Goal: Task Accomplishment & Management: Manage account settings

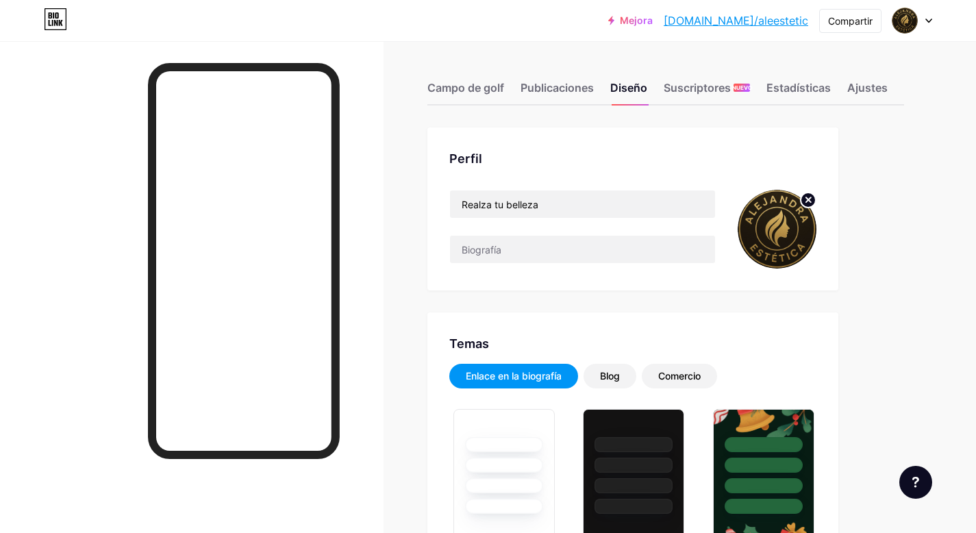
scroll to position [2228, 0]
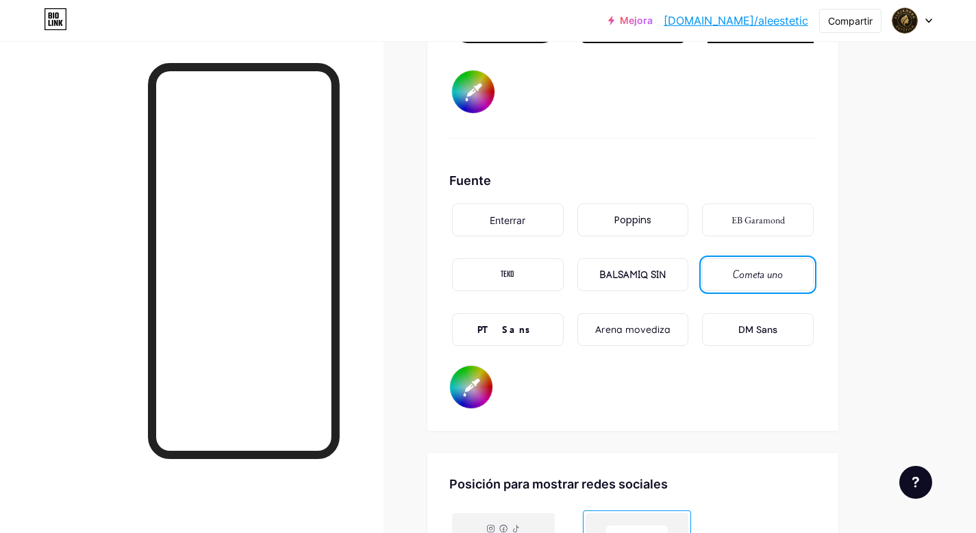
click at [759, 18] on font "[DOMAIN_NAME]/aleestetic" at bounding box center [736, 21] width 145 height 14
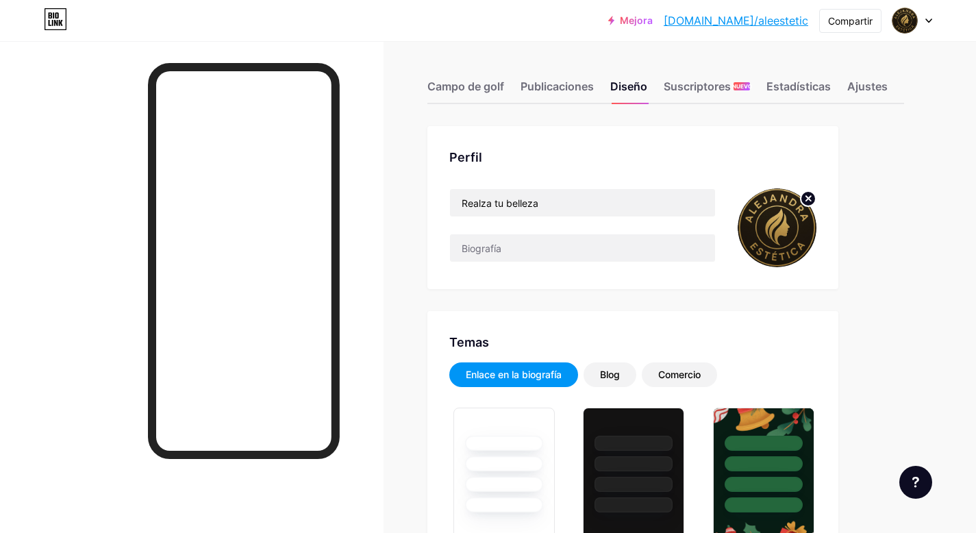
scroll to position [0, 0]
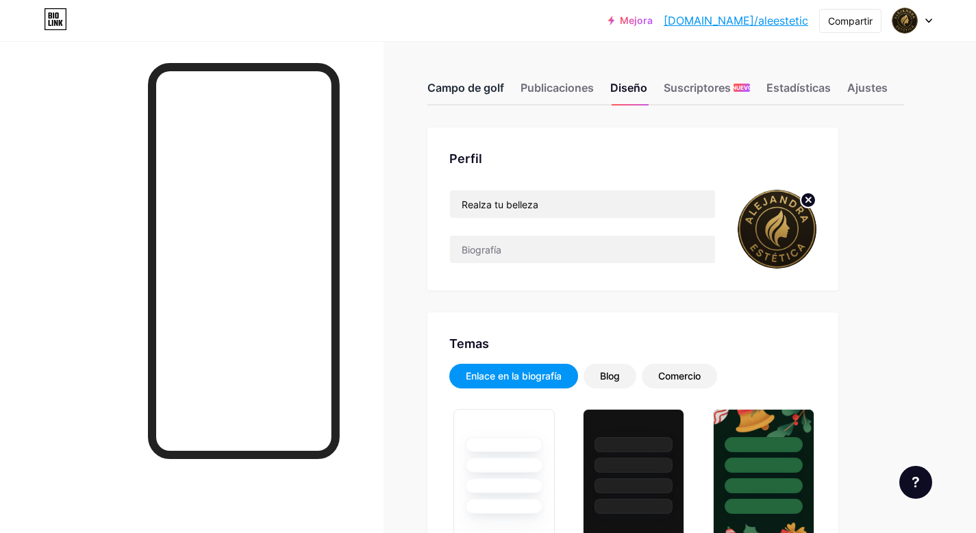
click at [485, 85] on font "Campo de golf" at bounding box center [466, 88] width 77 height 14
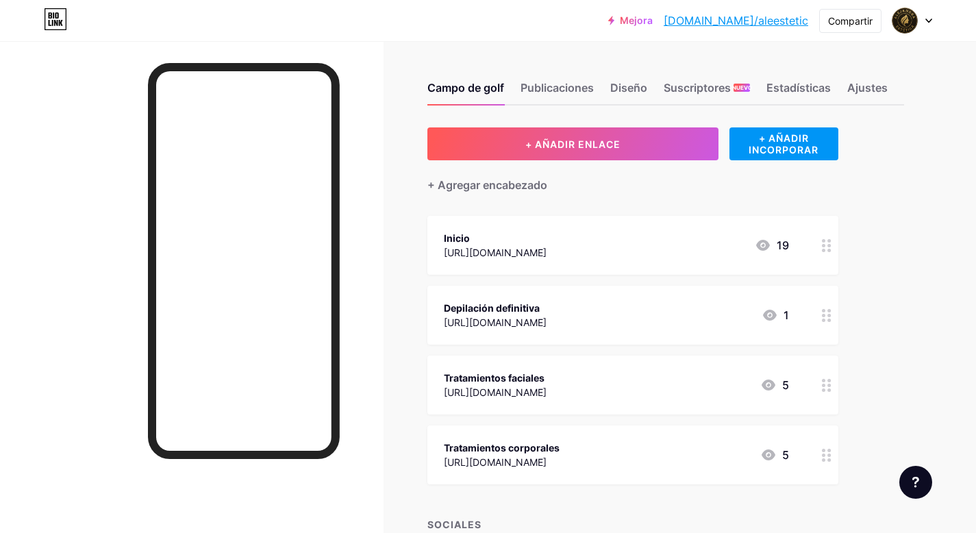
click at [580, 240] on div "Inicio [URL][DOMAIN_NAME] 19" at bounding box center [616, 246] width 345 height 32
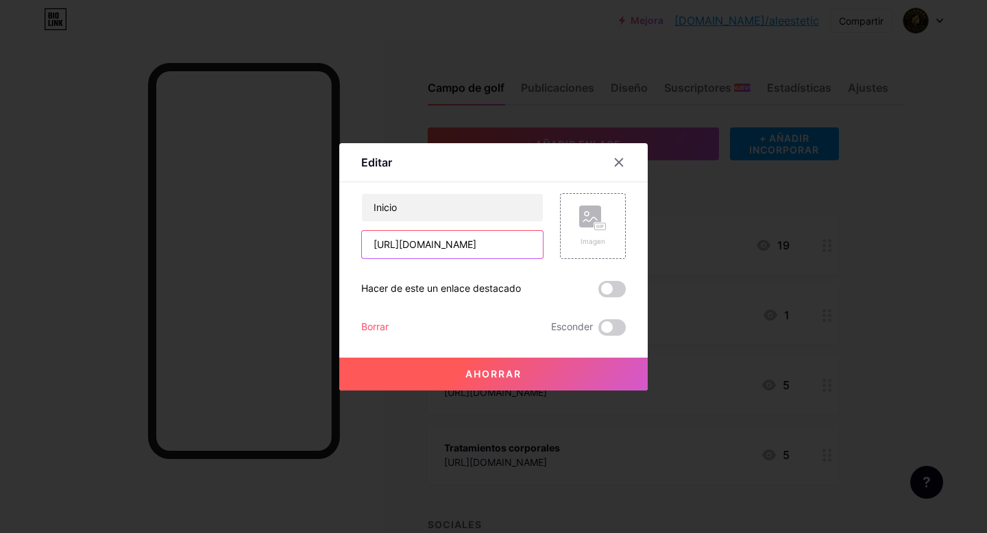
click at [490, 248] on input "[URL][DOMAIN_NAME]" at bounding box center [452, 244] width 181 height 27
drag, startPoint x: 478, startPoint y: 247, endPoint x: 350, endPoint y: 239, distance: 127.7
click at [350, 239] on div "Editar Contenido YouTube Reproduce videos de YouTube sin salir de tu página. AG…" at bounding box center [493, 266] width 308 height 247
paste input "5dchj"
type input "[URL][DOMAIN_NAME]"
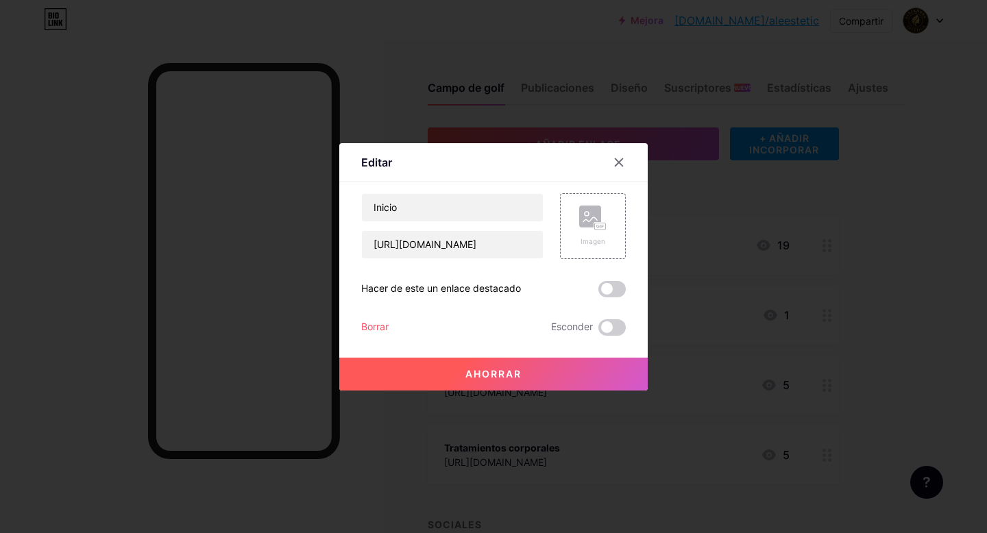
click at [465, 377] on font "Ahorrar" at bounding box center [493, 374] width 56 height 12
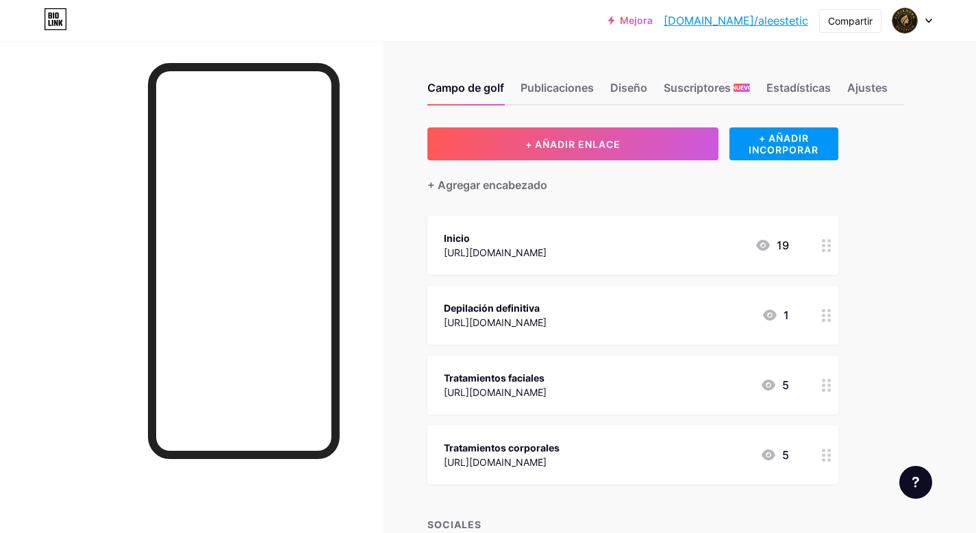
click at [591, 373] on div "Tratamientos faciales [URL][DOMAIN_NAME] 5" at bounding box center [616, 385] width 345 height 32
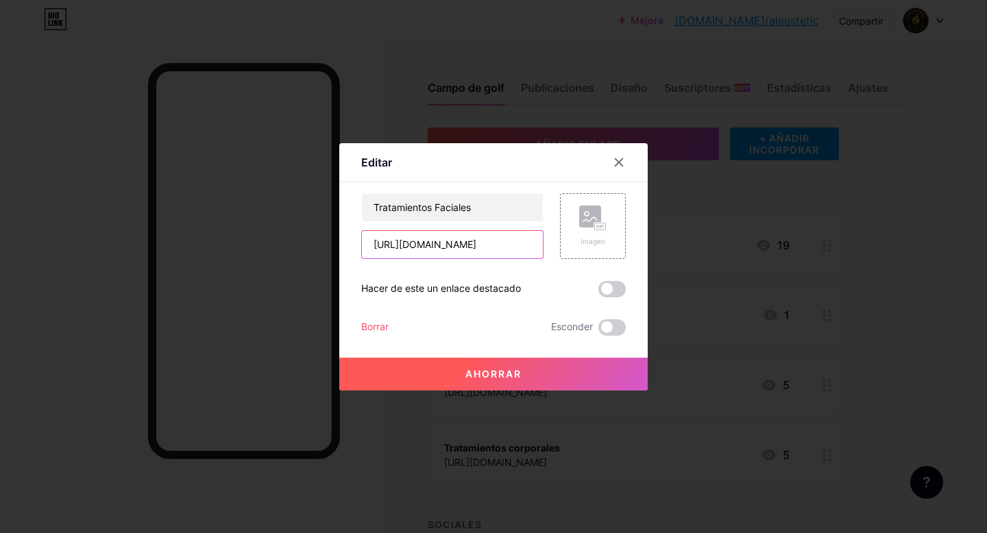
drag, startPoint x: 478, startPoint y: 244, endPoint x: 355, endPoint y: 239, distance: 123.4
click at [355, 238] on div "Editar Contenido YouTube Reproduce videos de YouTube sin salir de tu página. AG…" at bounding box center [493, 266] width 308 height 247
click at [443, 375] on button "Ahorrar" at bounding box center [493, 374] width 308 height 33
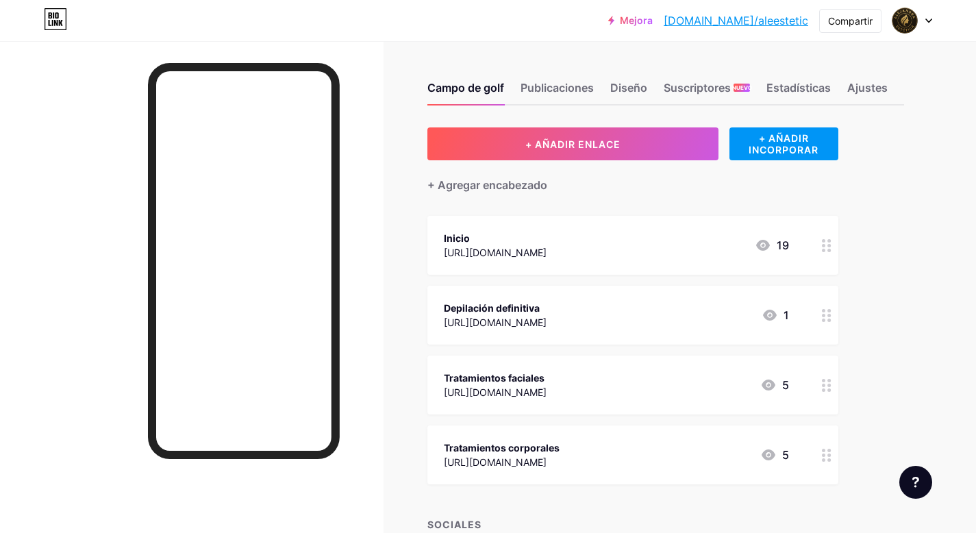
click at [523, 239] on div "Inicio" at bounding box center [495, 238] width 103 height 14
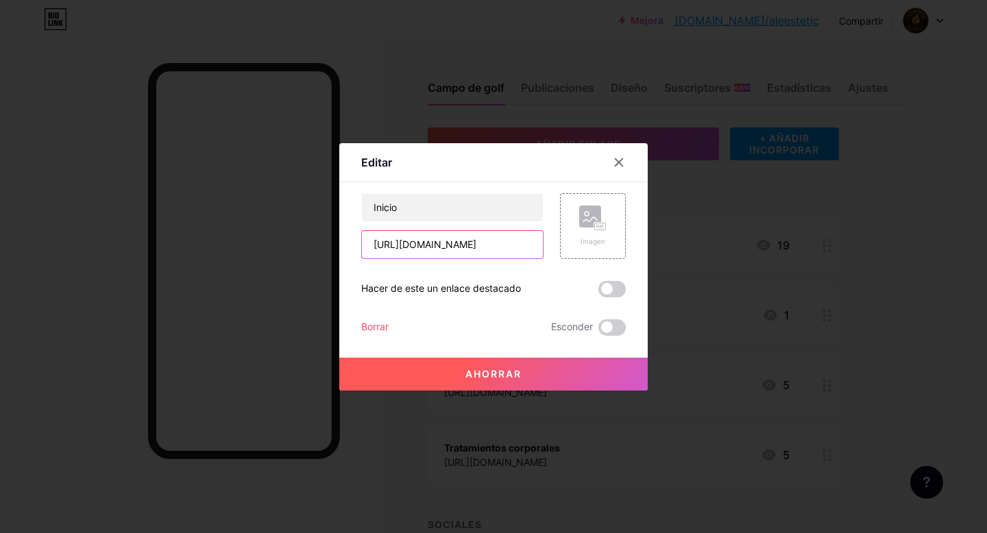
drag, startPoint x: 474, startPoint y: 245, endPoint x: 344, endPoint y: 245, distance: 130.2
click at [343, 245] on div "Editar Contenido YouTube Reproduce videos de YouTube sin salir de tu página. AG…" at bounding box center [493, 266] width 308 height 247
paste input "ird20"
type input "[URL][DOMAIN_NAME]"
click at [480, 372] on font "Ahorrar" at bounding box center [493, 374] width 56 height 12
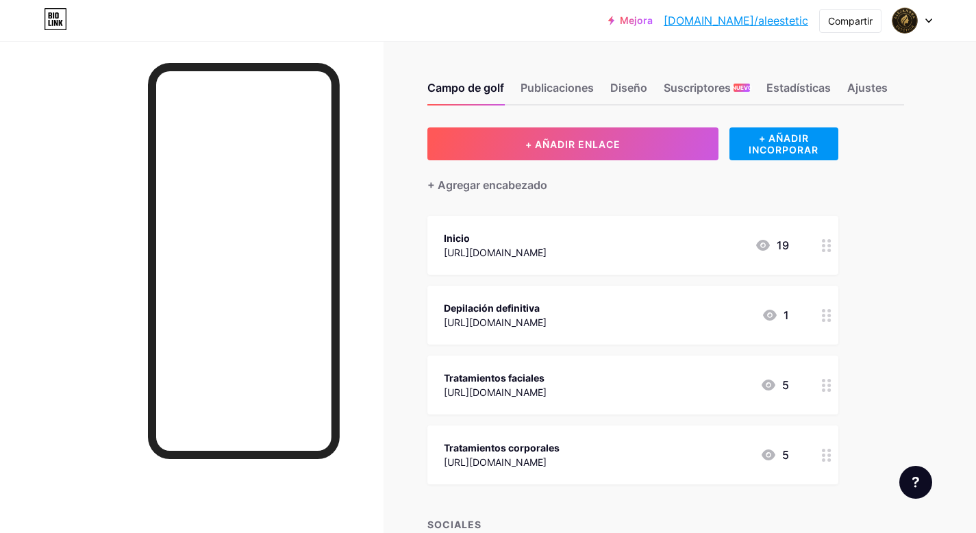
click at [566, 384] on div "Tratamientos faciales [URL][DOMAIN_NAME] 5" at bounding box center [616, 385] width 345 height 32
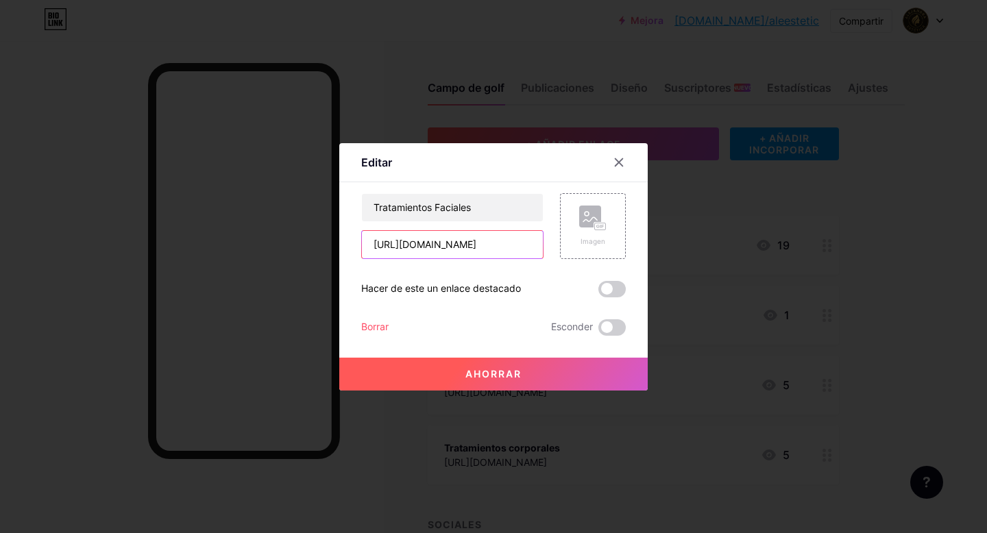
drag, startPoint x: 486, startPoint y: 246, endPoint x: 338, endPoint y: 241, distance: 148.1
click at [339, 240] on div "Editar Contenido YouTube Reproduce videos de YouTube sin salir de tu página. AG…" at bounding box center [493, 266] width 308 height 247
paste input "dkfphz"
type input "[URL][DOMAIN_NAME]"
click at [494, 369] on font "Ahorrar" at bounding box center [493, 374] width 56 height 12
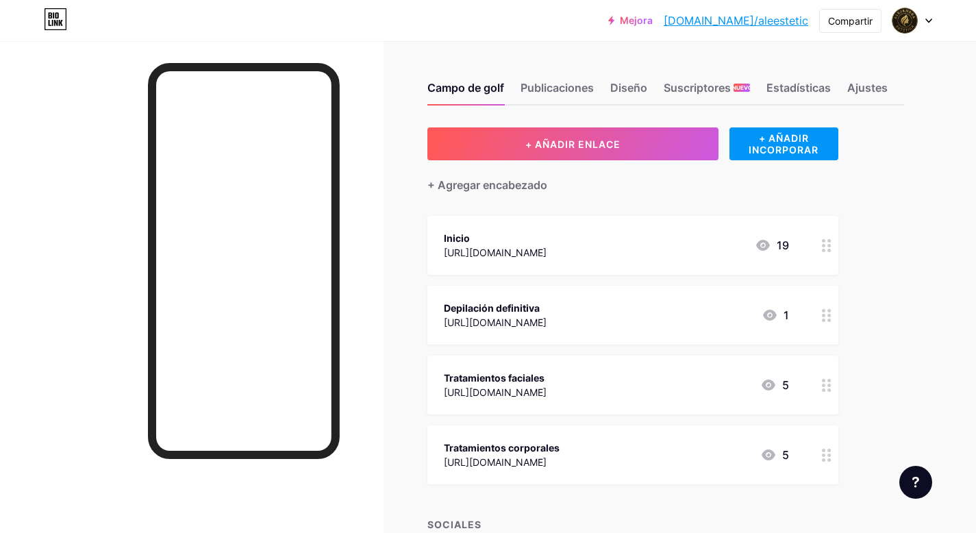
click at [528, 449] on font "Tratamientos corporales" at bounding box center [502, 448] width 116 height 12
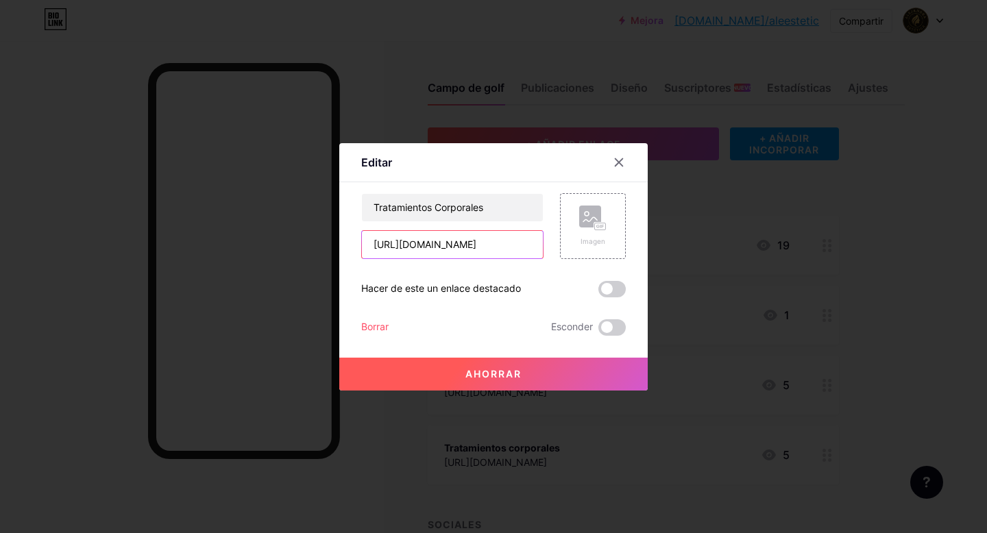
drag, startPoint x: 488, startPoint y: 244, endPoint x: 360, endPoint y: 239, distance: 128.2
click at [362, 239] on input "[URL][DOMAIN_NAME]" at bounding box center [452, 244] width 181 height 27
click at [474, 371] on font "Ahorrar" at bounding box center [493, 374] width 56 height 12
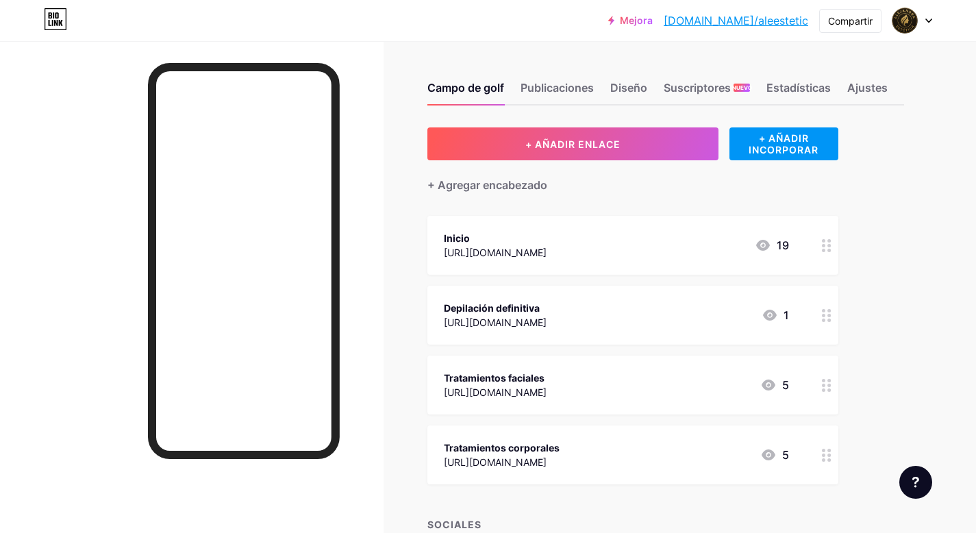
click at [763, 23] on font "[DOMAIN_NAME]/aleestetic" at bounding box center [736, 21] width 145 height 14
click at [845, 21] on font "Compartir" at bounding box center [850, 21] width 45 height 12
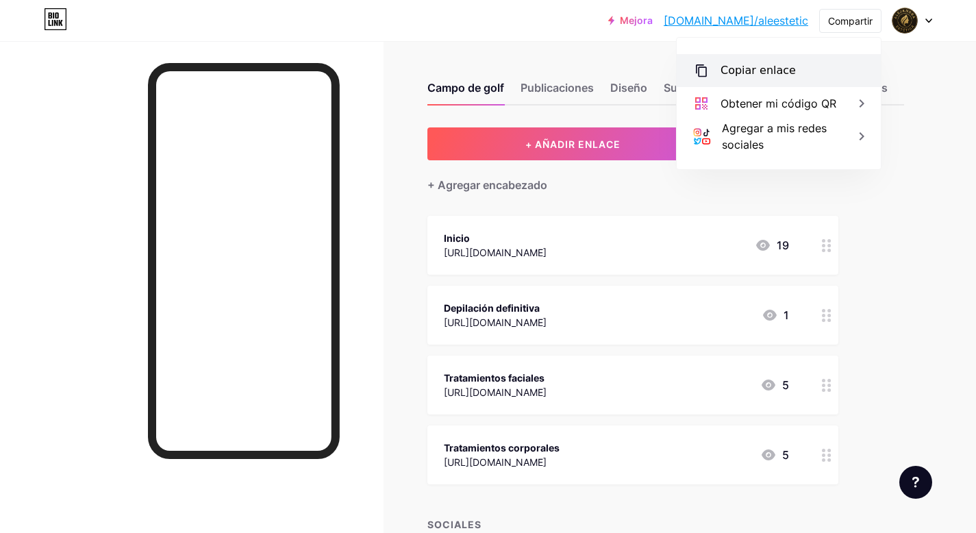
click at [776, 69] on font "Copiar enlace" at bounding box center [758, 70] width 75 height 13
click at [758, 73] on font "Copiar enlace" at bounding box center [758, 70] width 75 height 13
click at [499, 445] on font "Tratamientos corporales" at bounding box center [502, 448] width 116 height 12
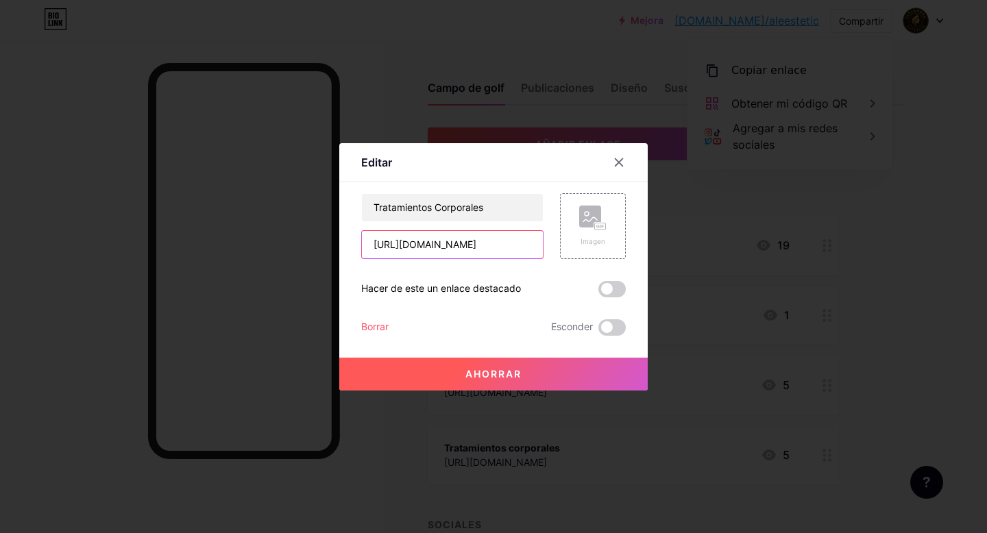
drag, startPoint x: 491, startPoint y: 243, endPoint x: 358, endPoint y: 239, distance: 133.0
click at [362, 239] on input "[URL][DOMAIN_NAME]" at bounding box center [452, 244] width 181 height 27
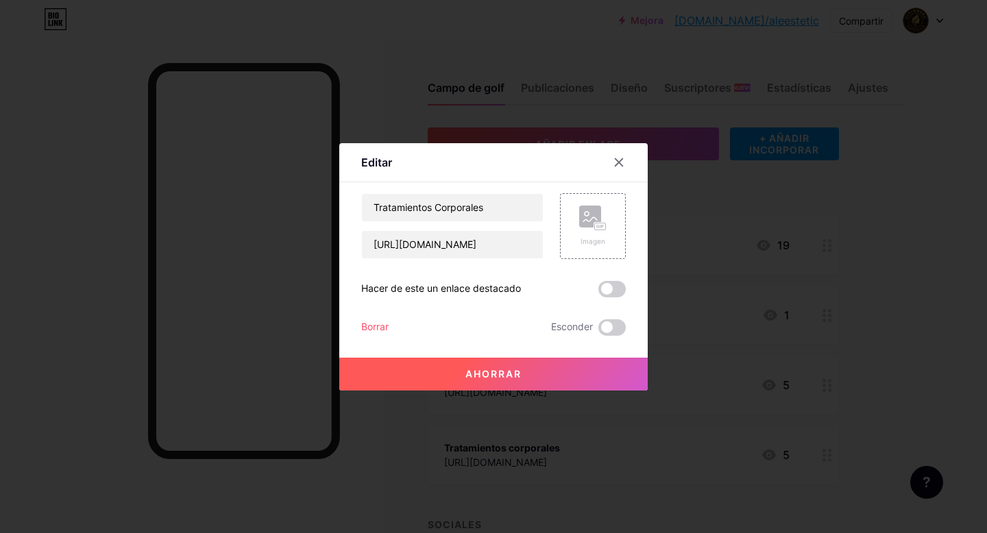
click at [469, 373] on font "Ahorrar" at bounding box center [493, 374] width 56 height 12
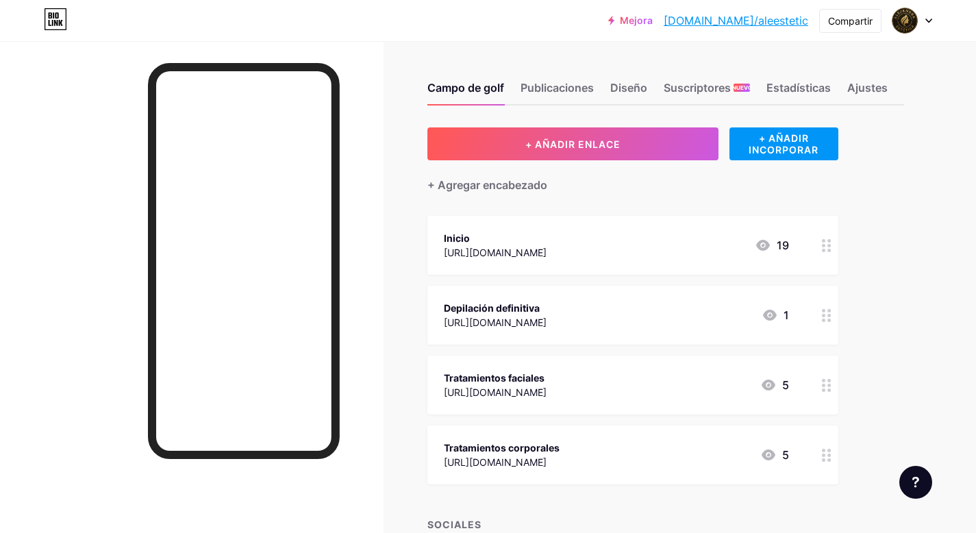
click at [558, 456] on div "[URL][DOMAIN_NAME]" at bounding box center [502, 462] width 116 height 14
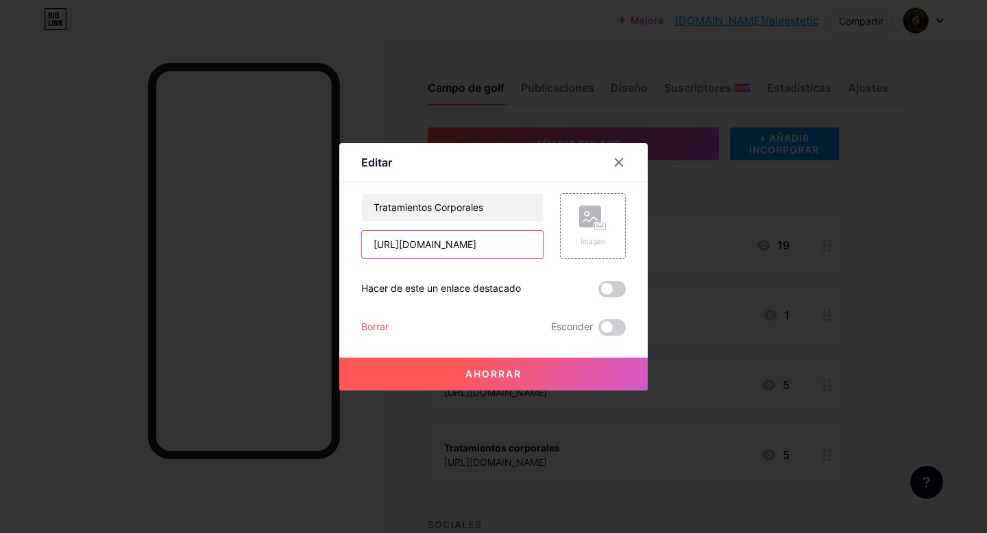
drag, startPoint x: 467, startPoint y: 242, endPoint x: 358, endPoint y: 235, distance: 109.8
click at [362, 234] on input "[URL][DOMAIN_NAME]" at bounding box center [452, 244] width 181 height 27
paste input "[DOMAIN_NAME][URL]"
type input "[URL][DOMAIN_NAME]"
click at [454, 374] on button "Ahorrar" at bounding box center [493, 374] width 308 height 33
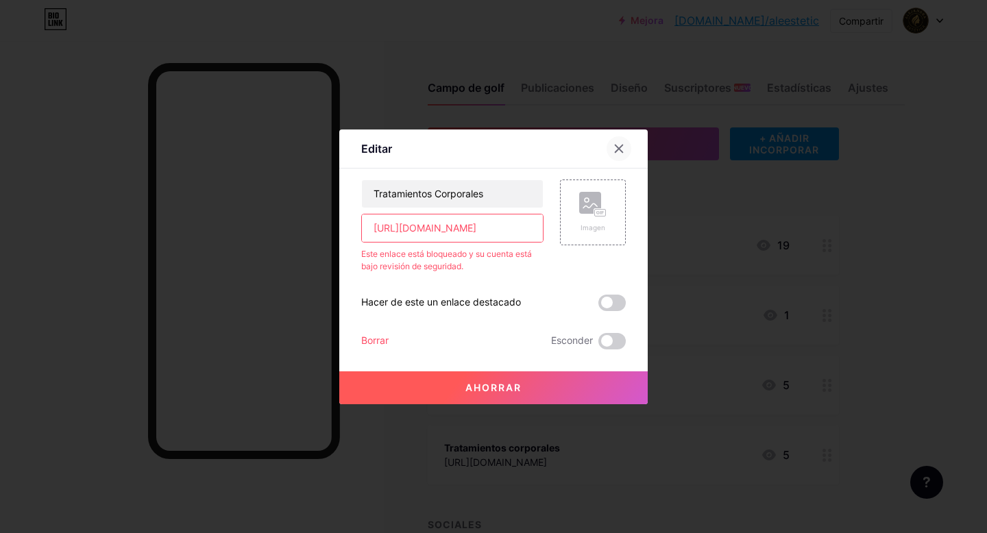
click at [613, 149] on icon at bounding box center [618, 148] width 11 height 11
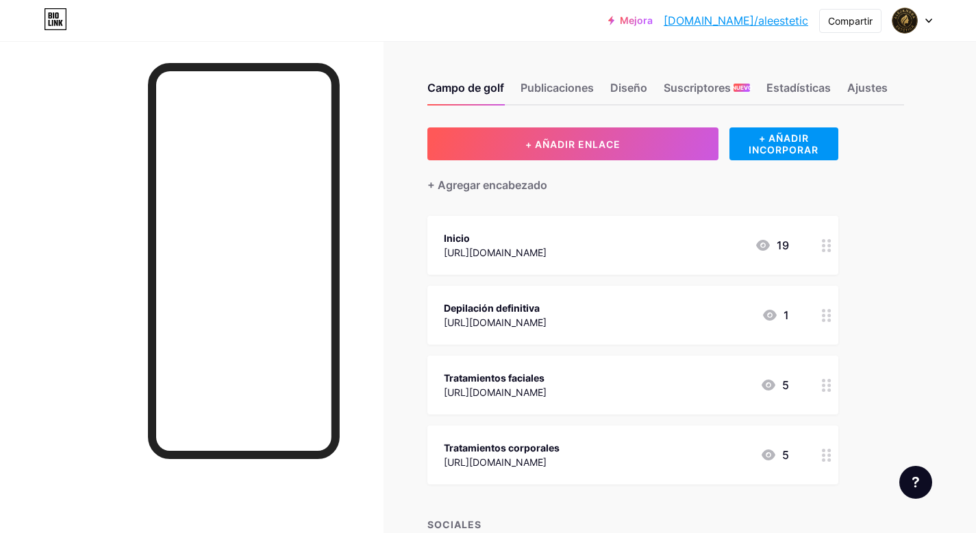
click at [828, 458] on icon at bounding box center [827, 455] width 10 height 13
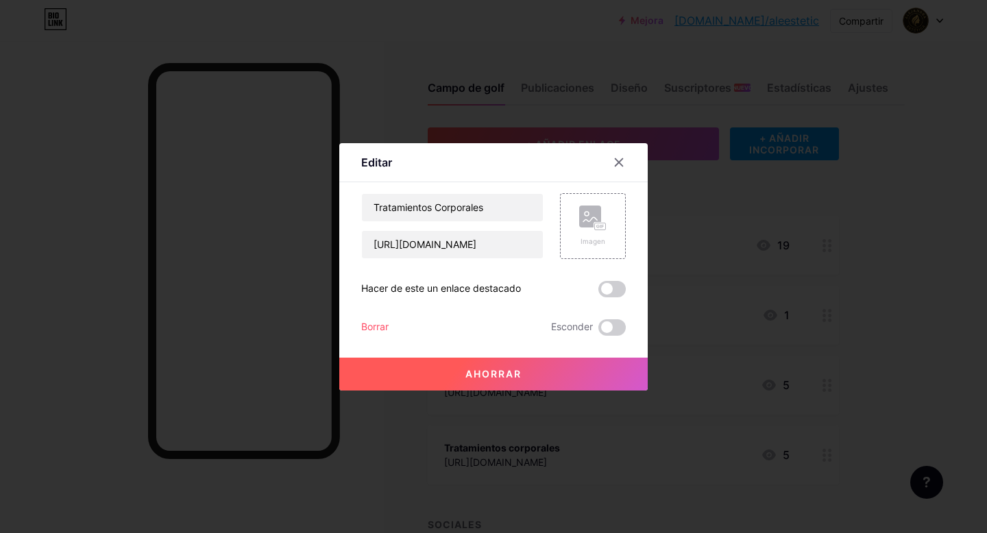
click at [367, 327] on font "Borrar" at bounding box center [374, 327] width 27 height 12
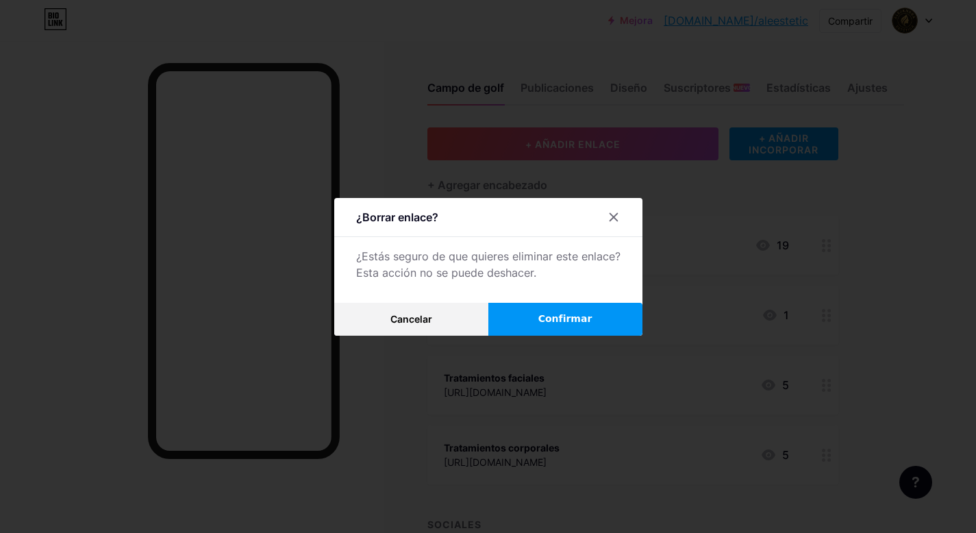
click at [543, 324] on span "Confirmar" at bounding box center [566, 319] width 54 height 14
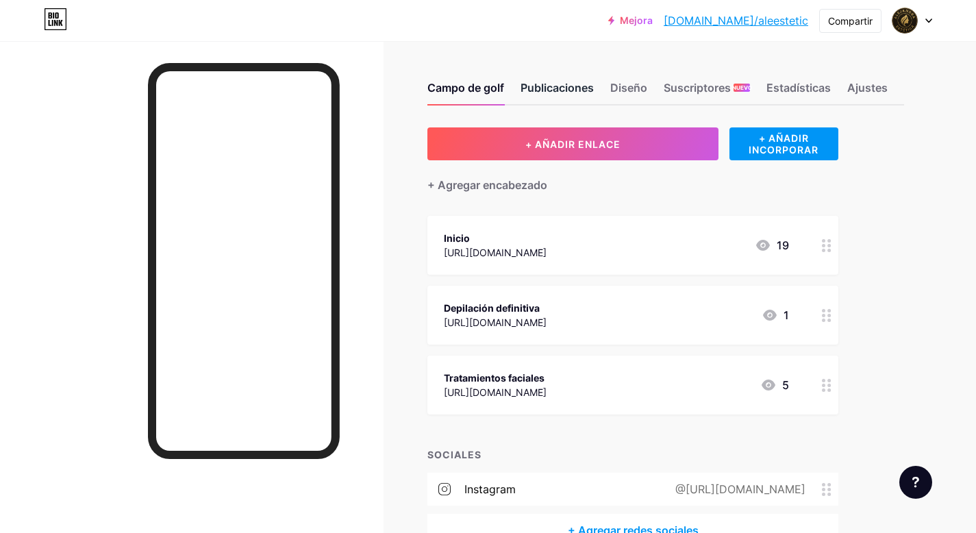
click at [565, 84] on font "Publicaciones" at bounding box center [557, 88] width 73 height 14
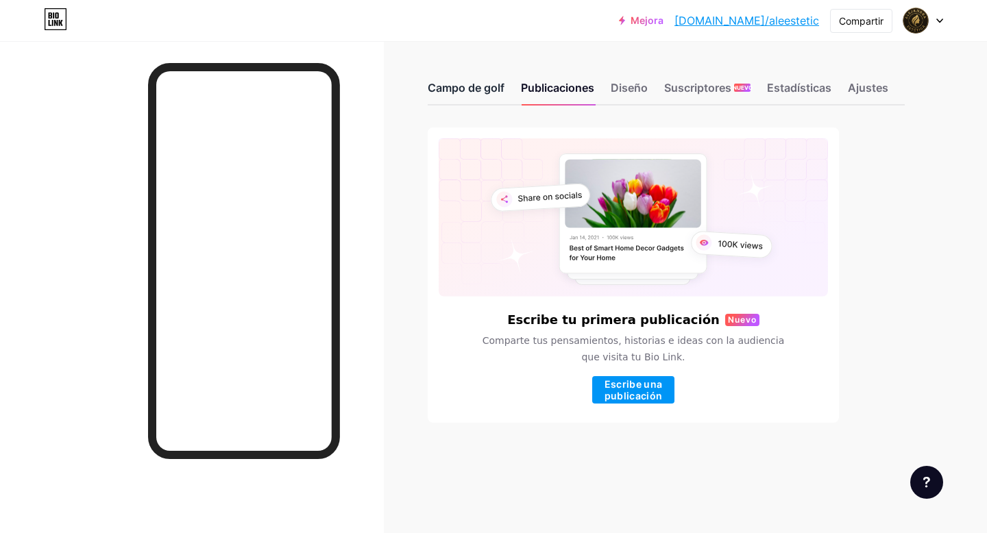
click at [477, 89] on font "Campo de golf" at bounding box center [466, 88] width 77 height 14
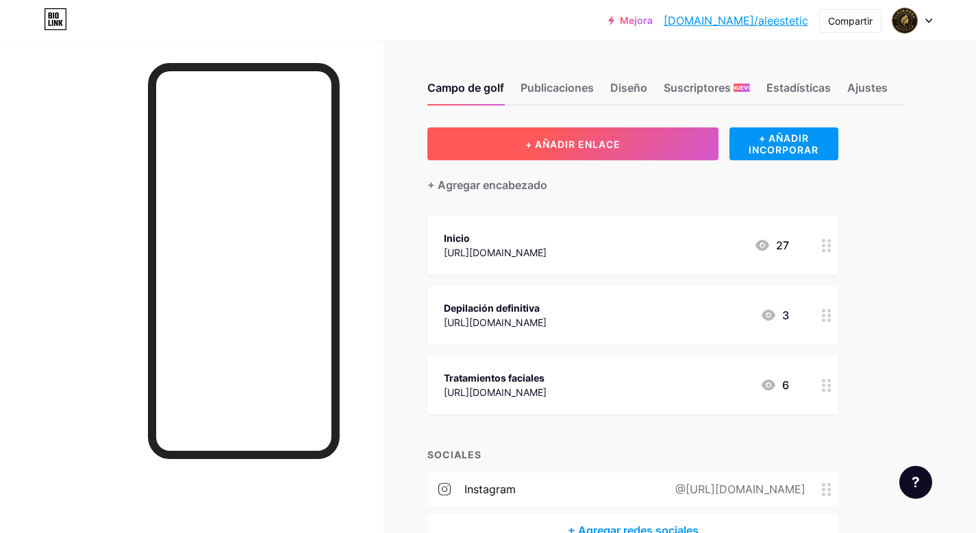
click at [513, 141] on button "+ AÑADIR ENLACE" at bounding box center [573, 143] width 291 height 33
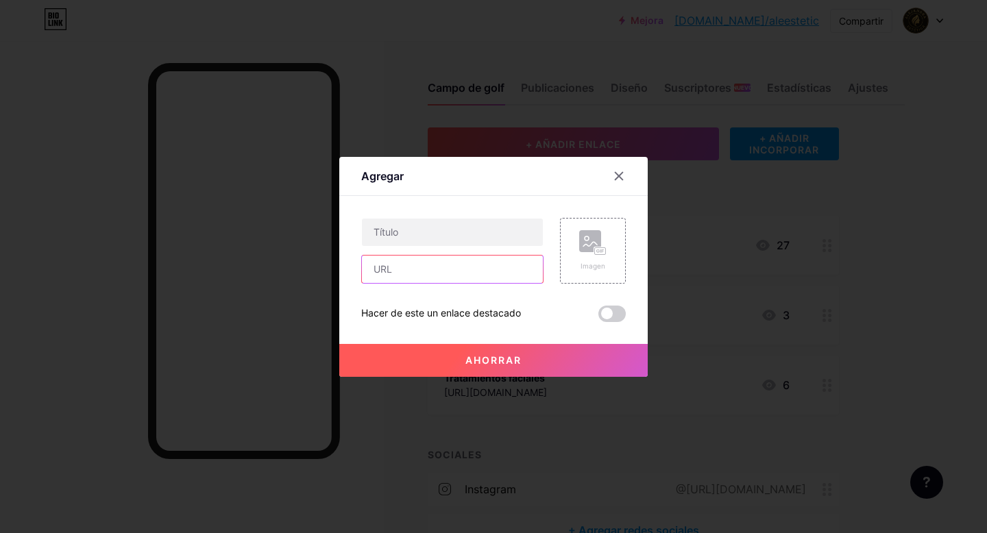
click at [434, 263] on input "text" at bounding box center [452, 269] width 181 height 27
paste input "[URL][DOMAIN_NAME]"
type input "[URL][DOMAIN_NAME]"
click at [430, 233] on input "text" at bounding box center [452, 232] width 181 height 27
type input "Tratamientos Corporales"
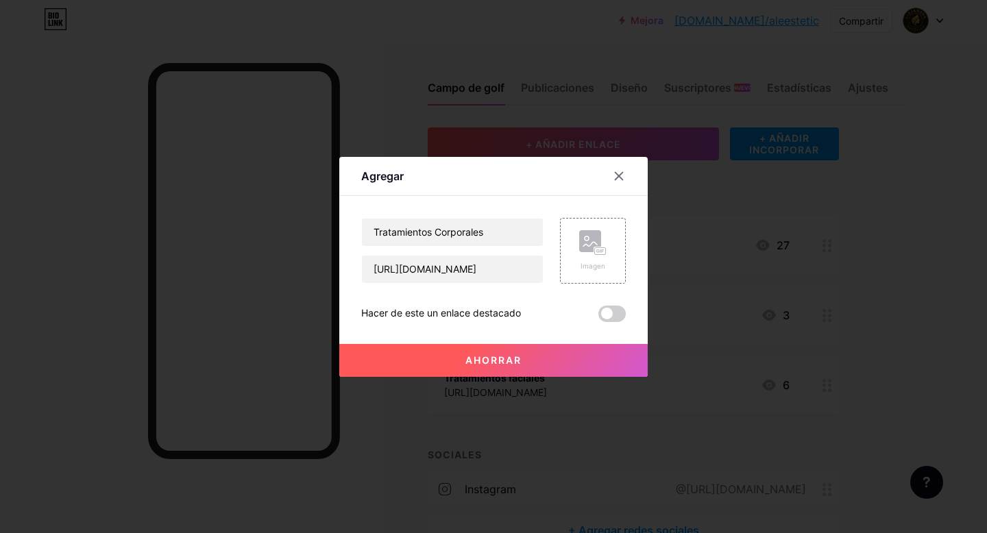
click at [476, 362] on font "Ahorrar" at bounding box center [493, 360] width 56 height 12
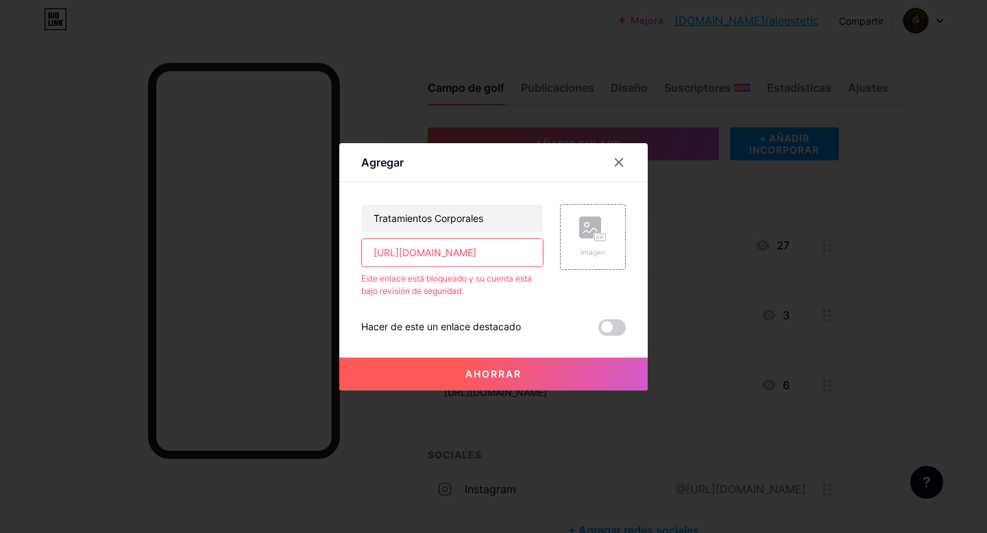
click at [613, 161] on icon at bounding box center [618, 162] width 11 height 11
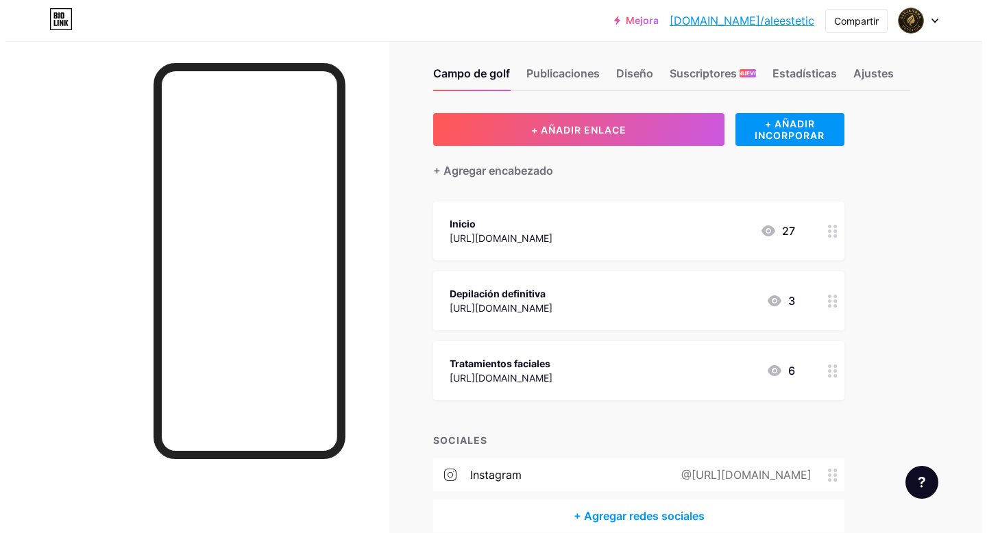
scroll to position [12, 0]
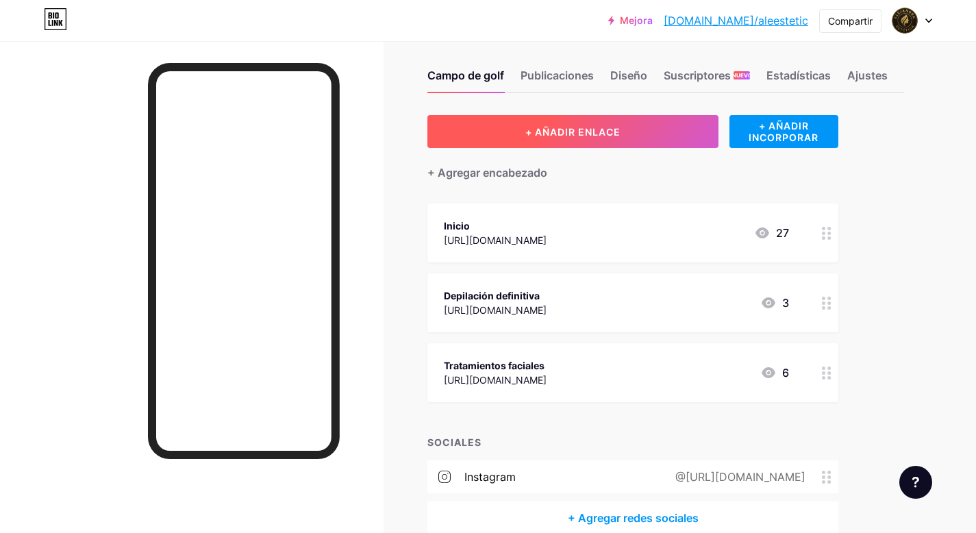
click at [579, 134] on font "+ AÑADIR ENLACE" at bounding box center [572, 132] width 95 height 12
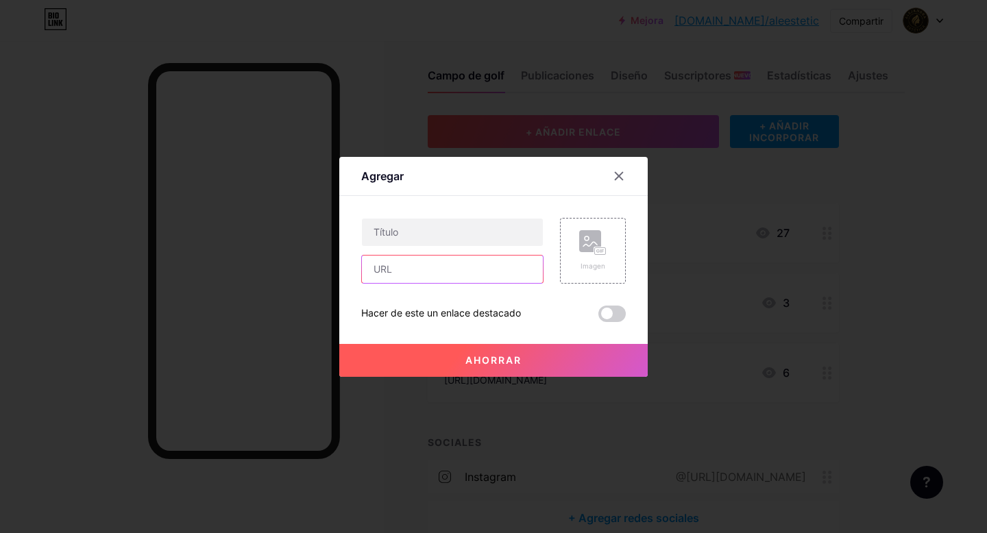
click at [465, 259] on input "text" at bounding box center [452, 269] width 181 height 27
paste input "[URL][DOMAIN_NAME]"
type input "[URL][DOMAIN_NAME]"
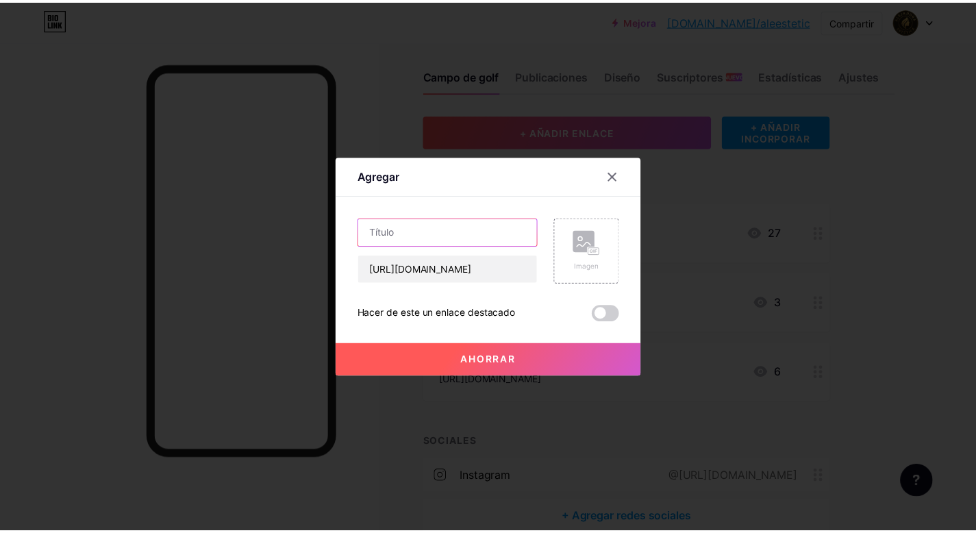
scroll to position [0, 0]
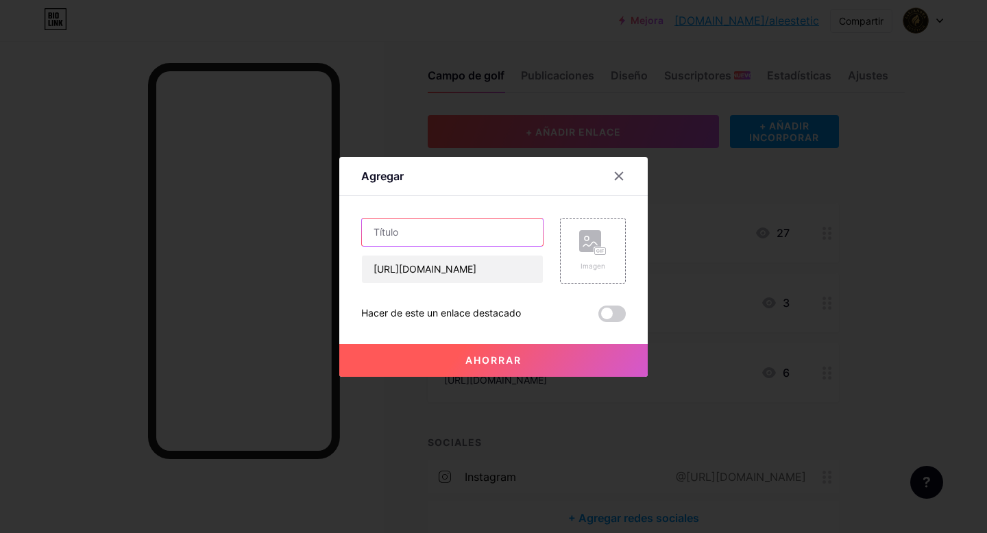
click at [450, 228] on input "text" at bounding box center [452, 232] width 181 height 27
type input "Tr"
click at [491, 360] on font "Ahorrar" at bounding box center [493, 360] width 56 height 12
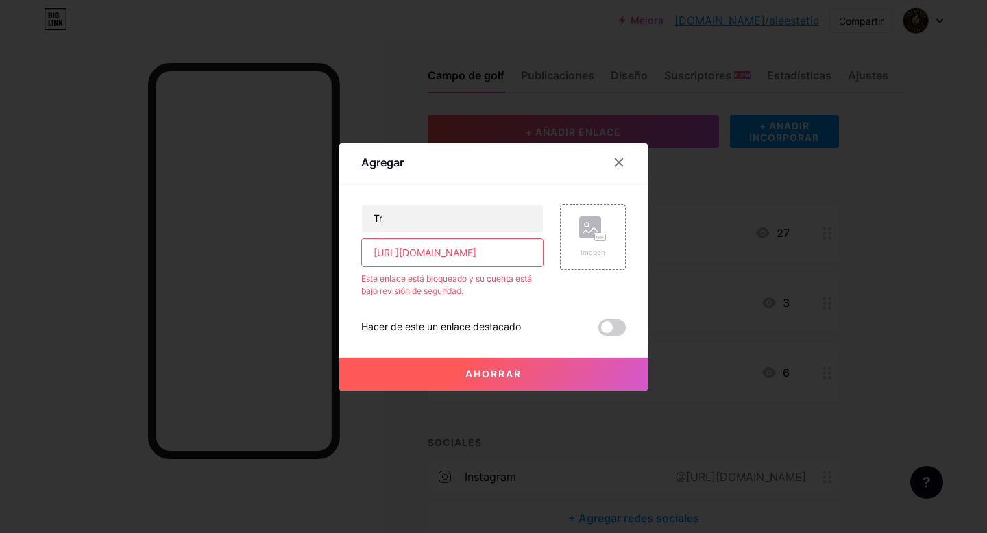
click at [613, 159] on icon at bounding box center [618, 162] width 11 height 11
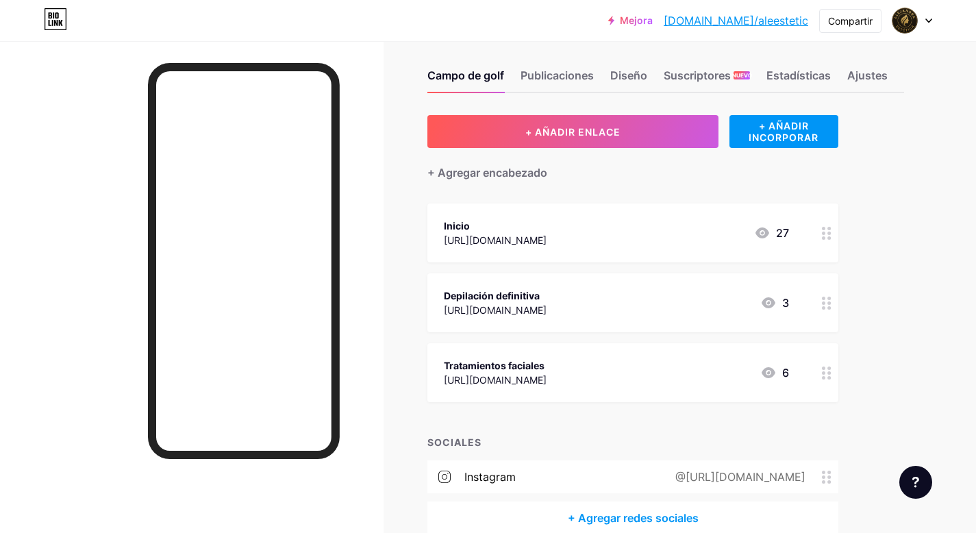
click at [567, 73] on font "Publicaciones" at bounding box center [557, 76] width 73 height 14
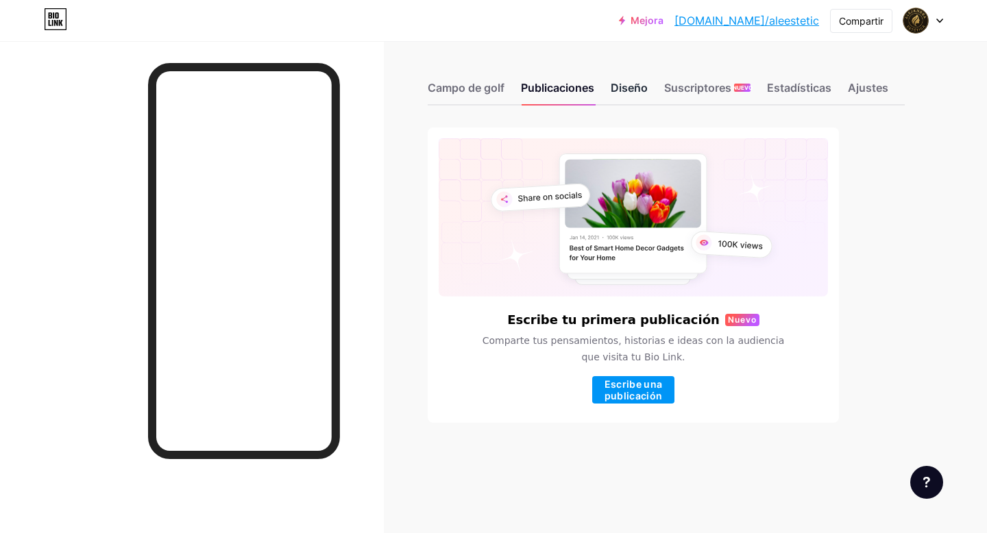
click at [638, 91] on font "Diseño" at bounding box center [628, 88] width 37 height 14
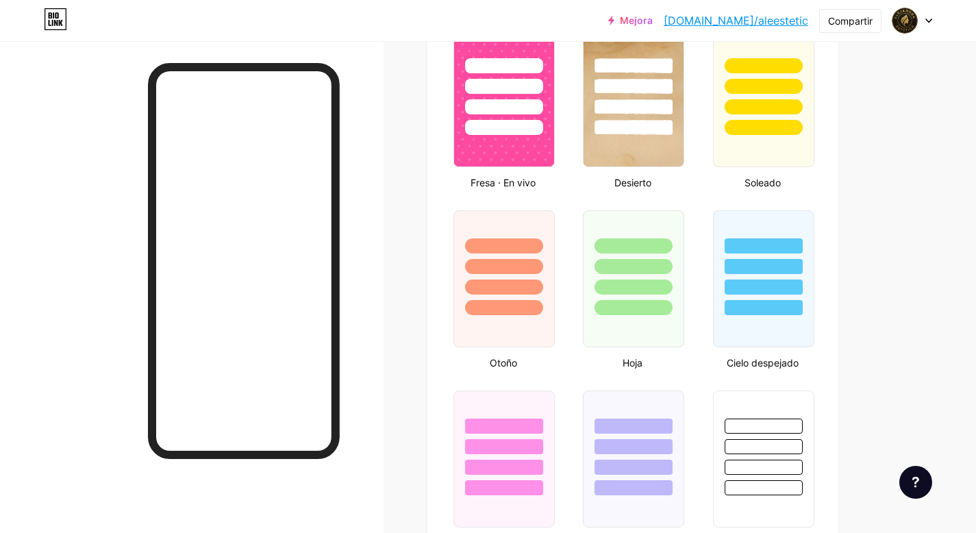
type input "#e5e5d7"
type input "#202222"
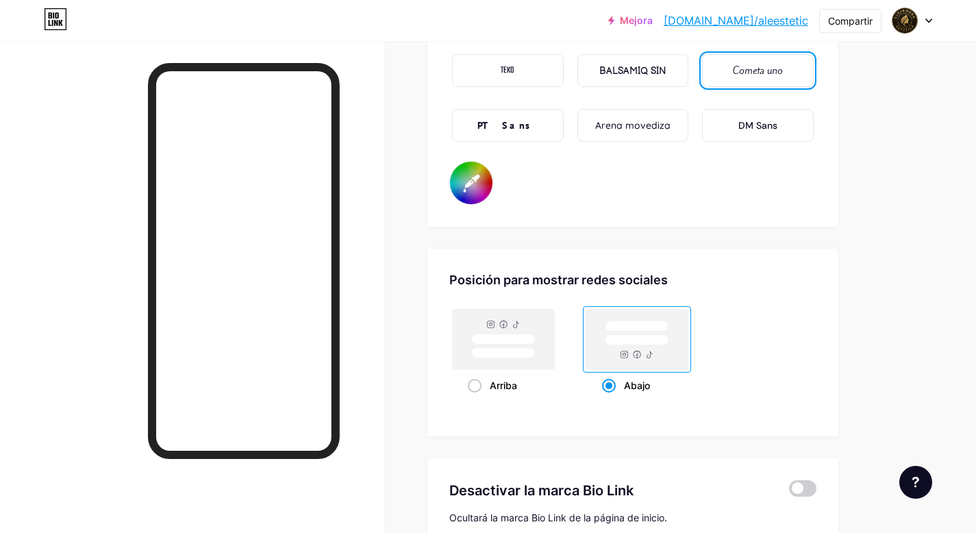
scroll to position [2613, 0]
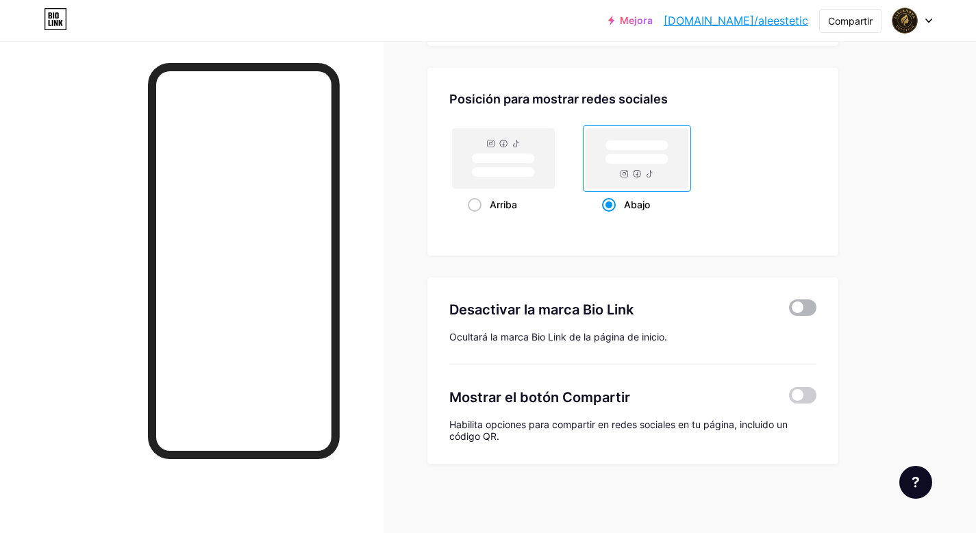
click at [811, 306] on span at bounding box center [802, 307] width 27 height 16
click at [789, 311] on input "checkbox" at bounding box center [789, 311] width 0 height 0
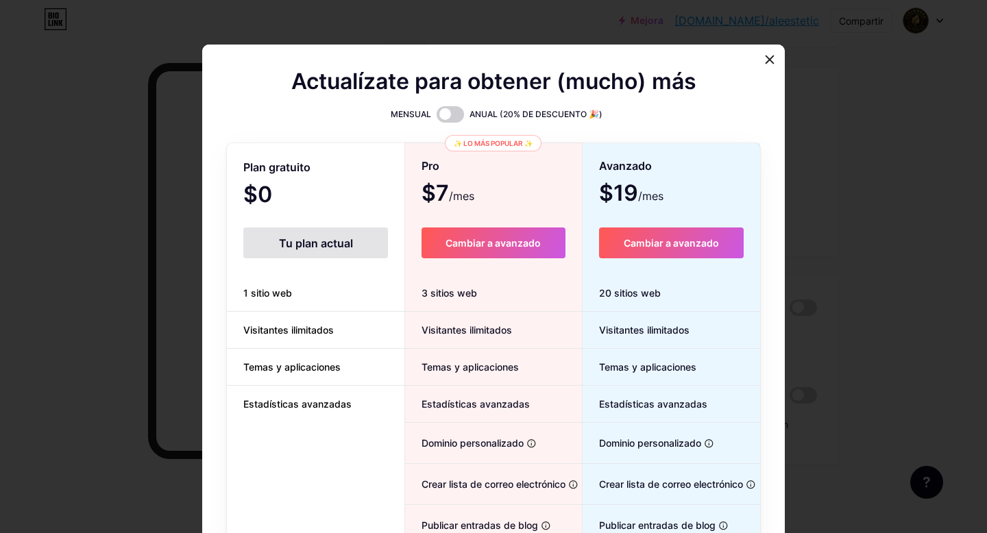
click at [336, 240] on font "Tu plan actual" at bounding box center [316, 243] width 74 height 14
click at [764, 54] on icon at bounding box center [769, 59] width 11 height 11
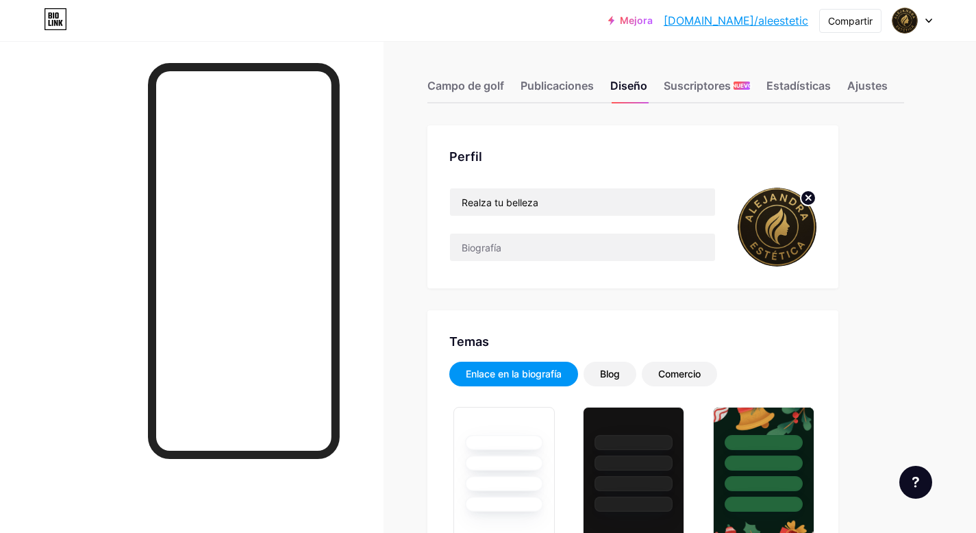
scroll to position [0, 0]
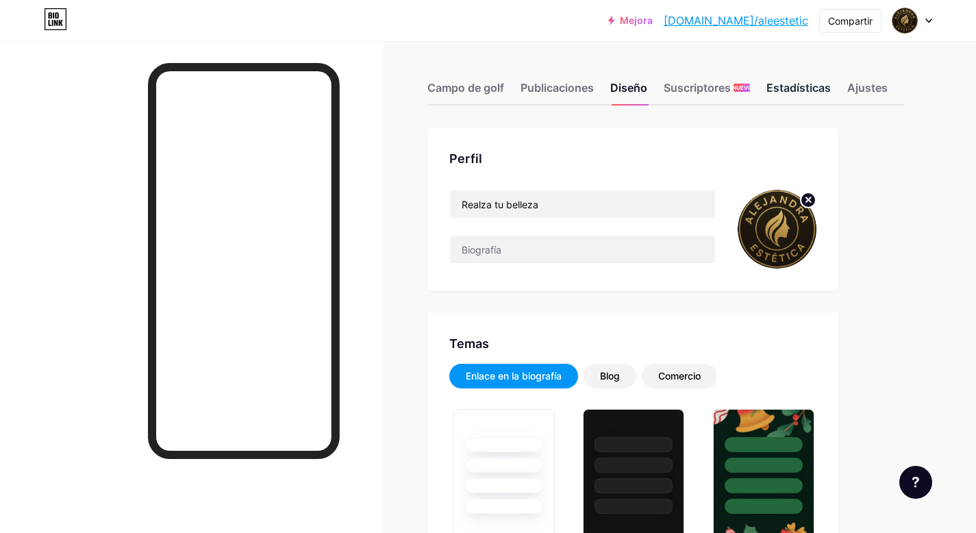
click at [790, 87] on font "Estadísticas" at bounding box center [799, 88] width 64 height 14
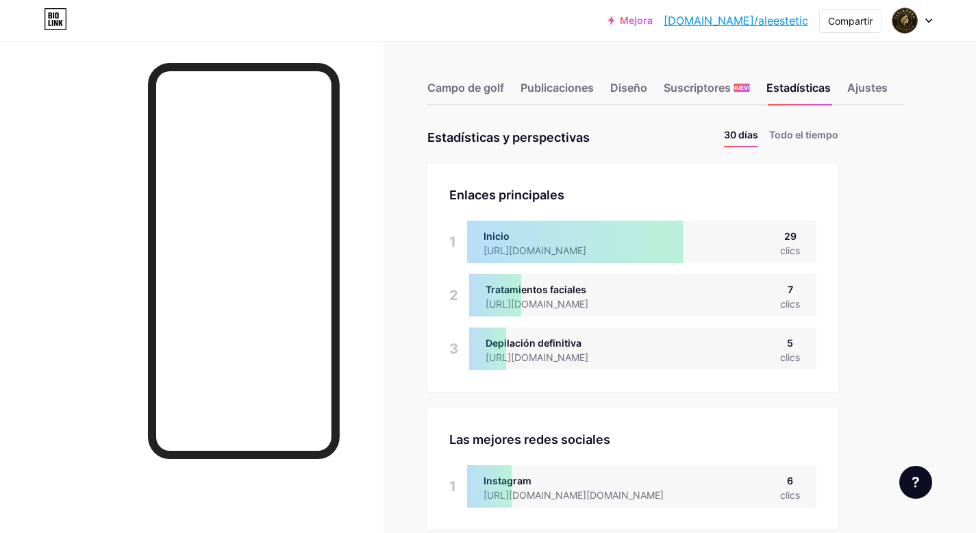
scroll to position [533, 976]
click at [871, 86] on font "Ajustes" at bounding box center [868, 88] width 40 height 14
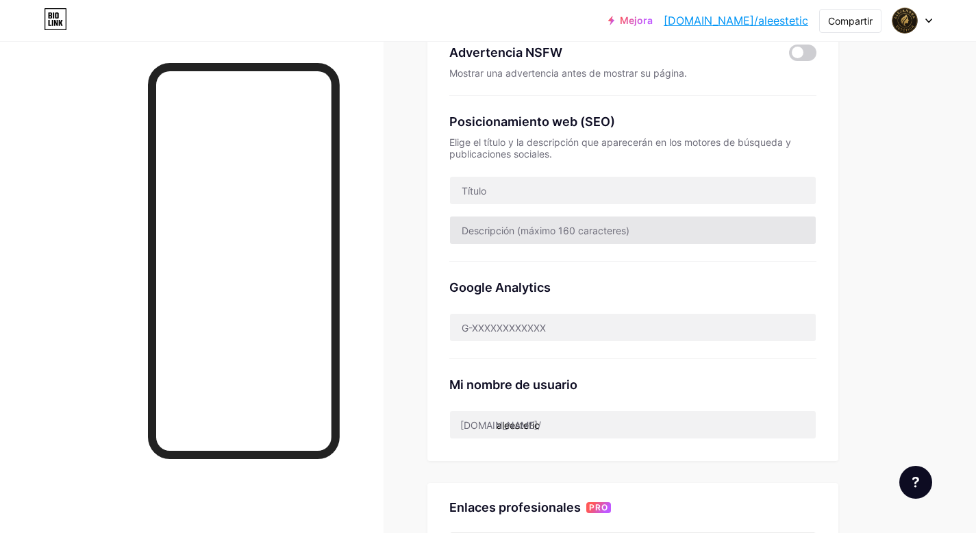
scroll to position [227, 0]
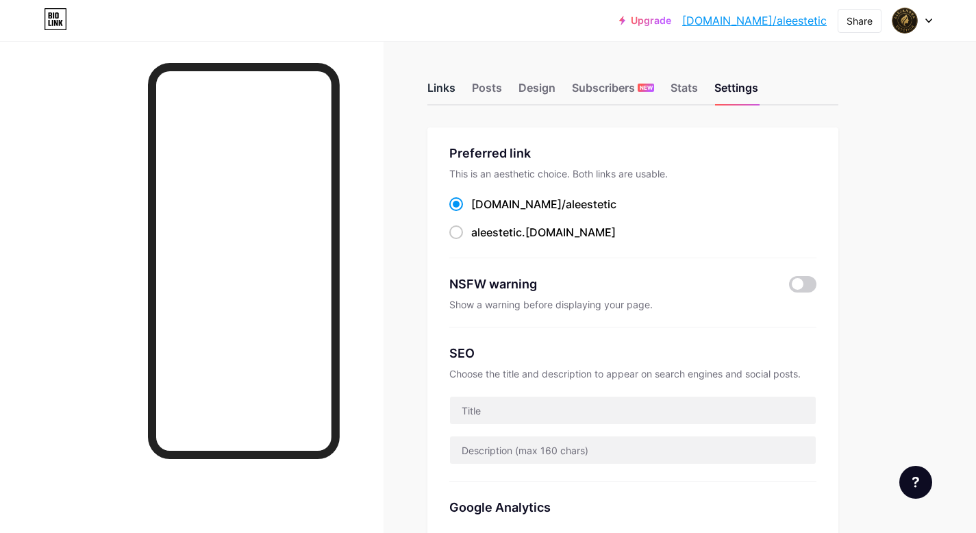
click at [446, 84] on div "Links" at bounding box center [442, 91] width 28 height 25
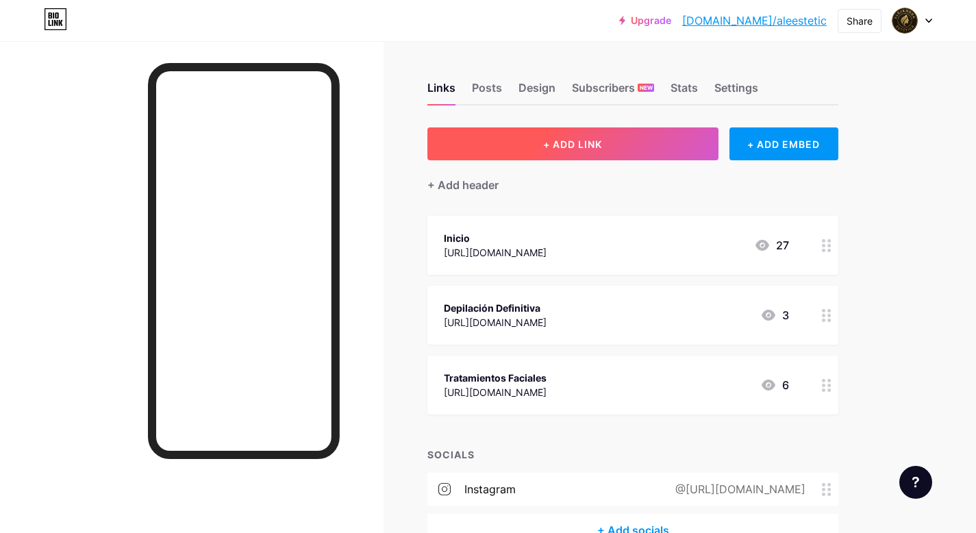
click at [584, 142] on span "+ ADD LINK" at bounding box center [572, 144] width 59 height 12
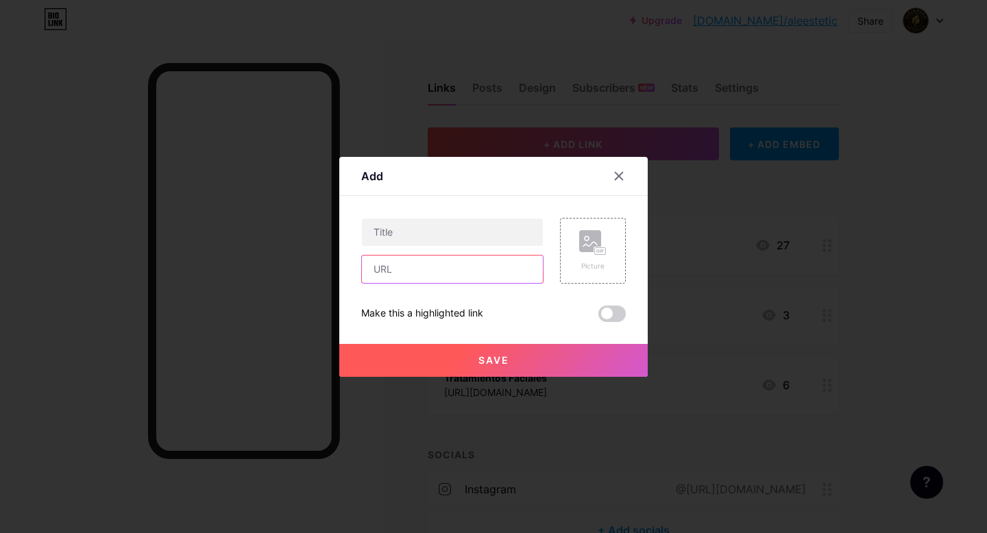
click at [462, 277] on input "text" at bounding box center [452, 269] width 181 height 27
type input "[URL][DOMAIN_NAME]"
click at [464, 237] on input "text" at bounding box center [452, 232] width 181 height 27
type input "t"
click at [479, 359] on span "Save" at bounding box center [493, 360] width 31 height 12
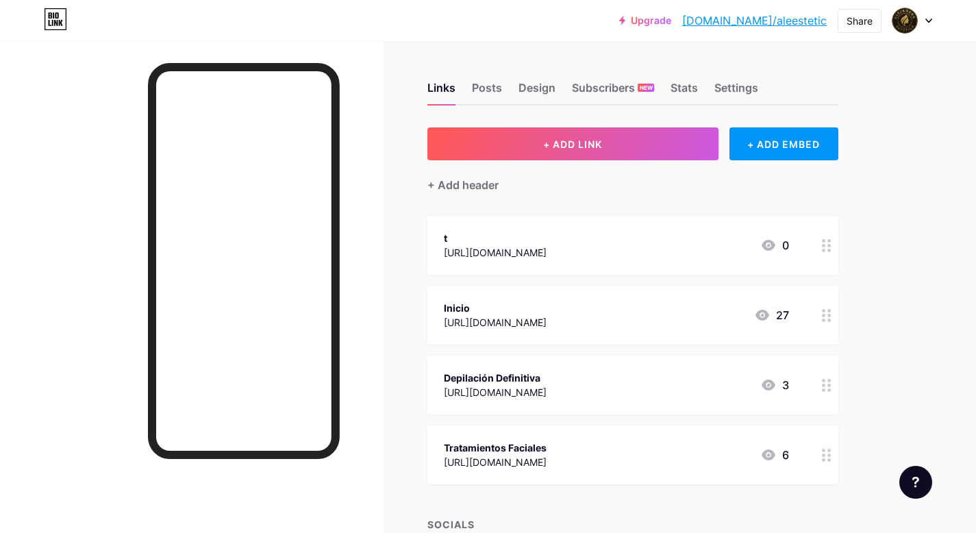
click at [567, 246] on div "t https://n9.cl/wgc1v 0" at bounding box center [616, 246] width 345 height 32
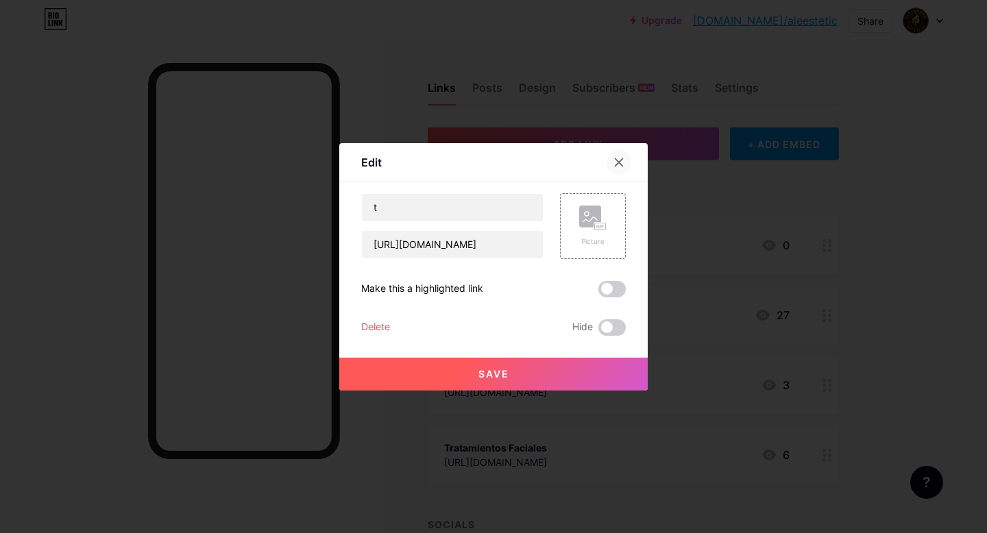
click at [613, 160] on icon at bounding box center [618, 162] width 11 height 11
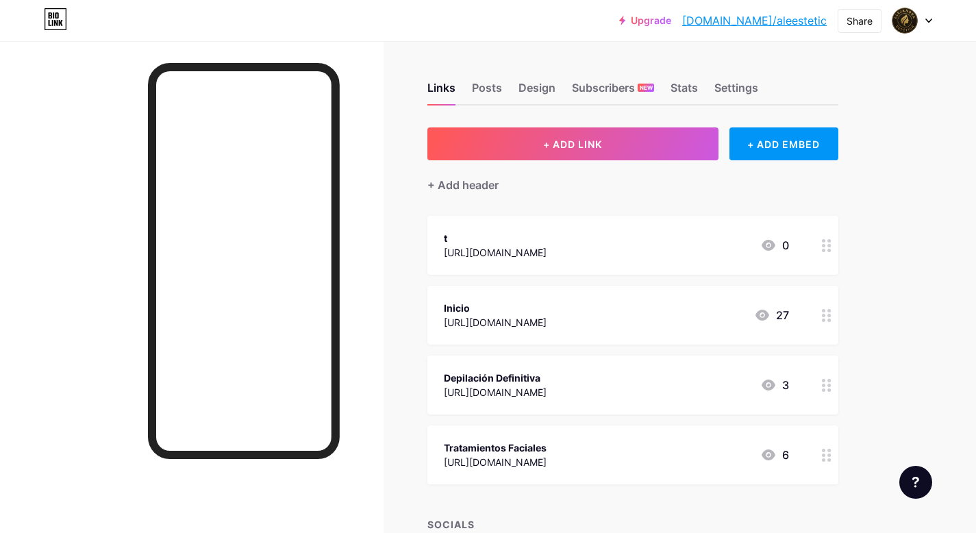
click at [518, 251] on div "[URL][DOMAIN_NAME]" at bounding box center [495, 252] width 103 height 14
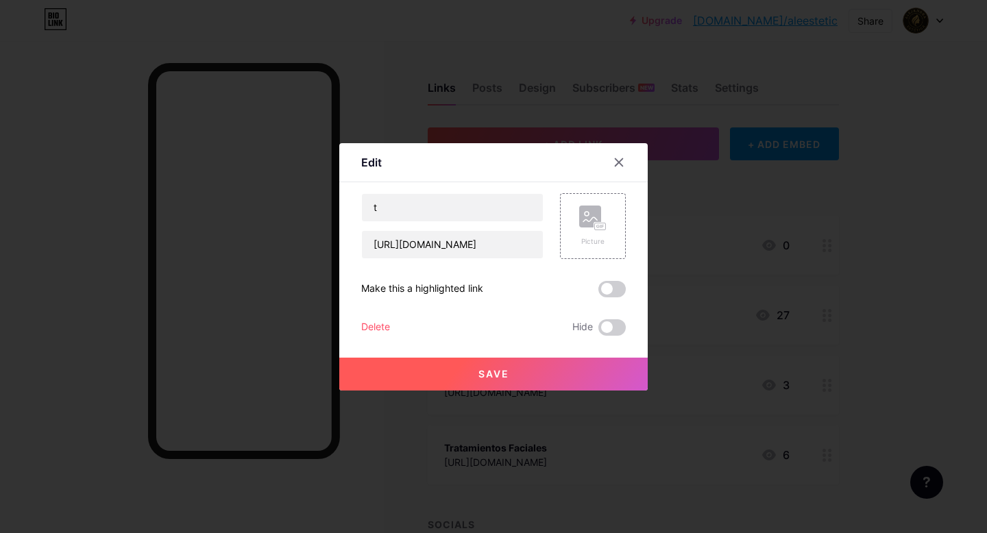
click at [504, 372] on button "Save" at bounding box center [493, 374] width 308 height 33
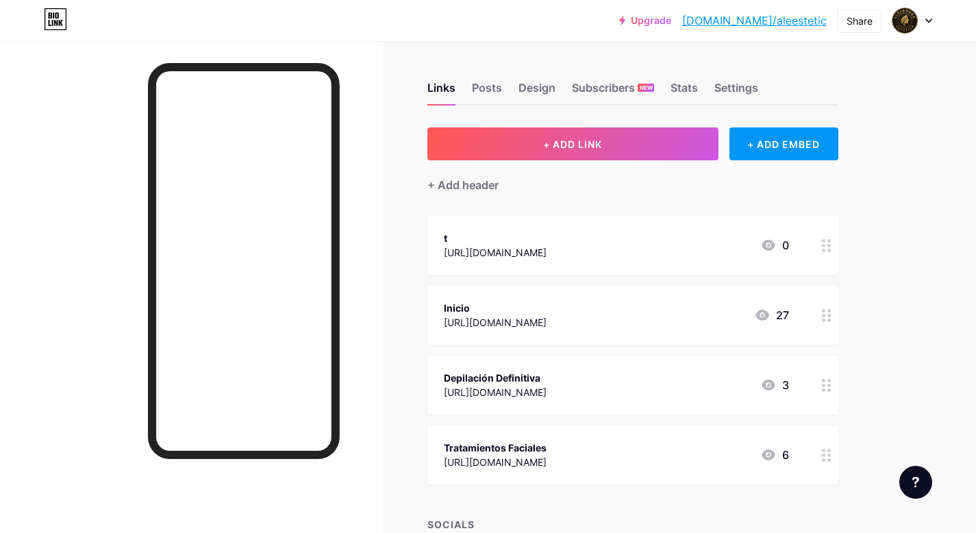
click at [562, 249] on div "t https://n9.cl/wgc1v 0" at bounding box center [616, 246] width 345 height 32
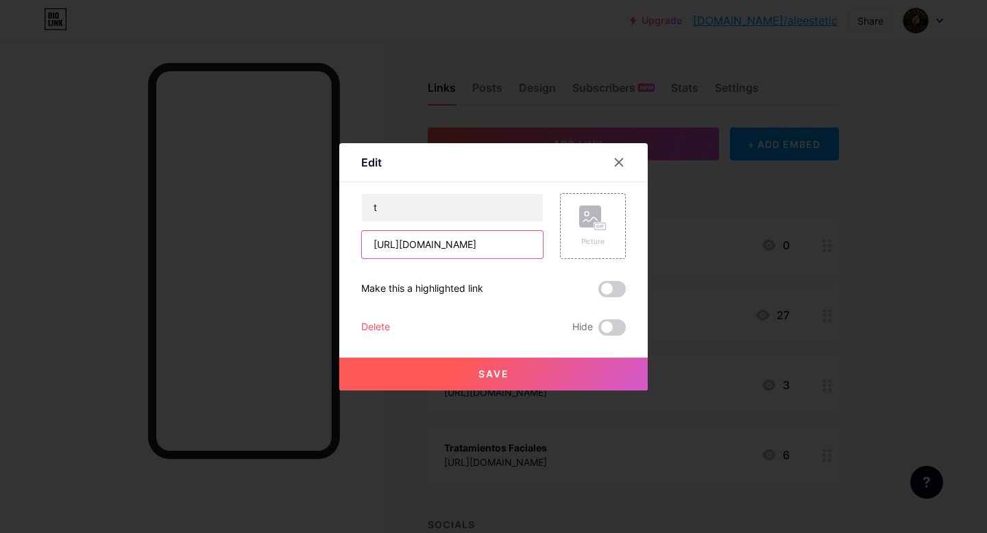
click at [508, 243] on input "[URL][DOMAIN_NAME]" at bounding box center [452, 244] width 181 height 27
drag, startPoint x: 499, startPoint y: 240, endPoint x: 351, endPoint y: 235, distance: 148.1
click at [351, 235] on div "Edit Content YouTube Play YouTube video without leaving your page. ADD Vimeo Pl…" at bounding box center [493, 266] width 308 height 247
click at [395, 245] on input "text" at bounding box center [452, 244] width 181 height 27
click at [430, 206] on input "t" at bounding box center [452, 207] width 181 height 27
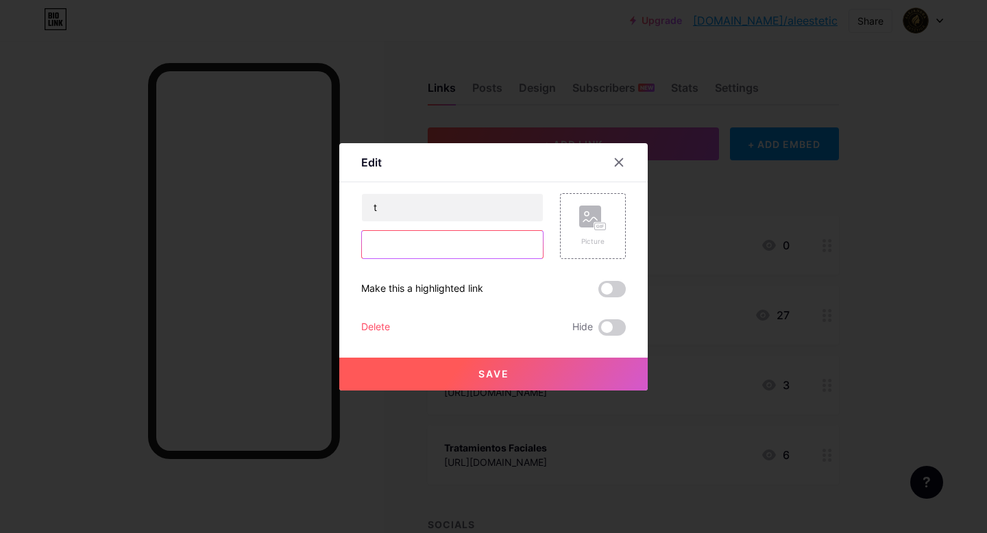
click at [420, 242] on input "text" at bounding box center [452, 244] width 181 height 27
click at [415, 288] on div "Make this a highlighted link" at bounding box center [422, 289] width 122 height 16
click at [434, 244] on input "text" at bounding box center [452, 244] width 181 height 27
paste input "[URL][DOMAIN_NAME]"
click at [425, 208] on input "t" at bounding box center [452, 207] width 181 height 27
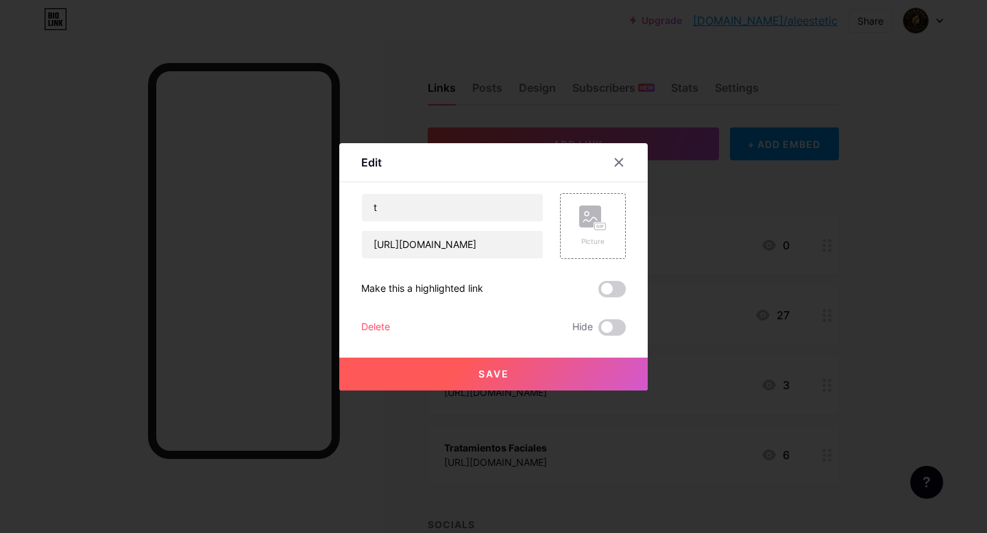
click at [478, 379] on span "Save" at bounding box center [493, 374] width 31 height 12
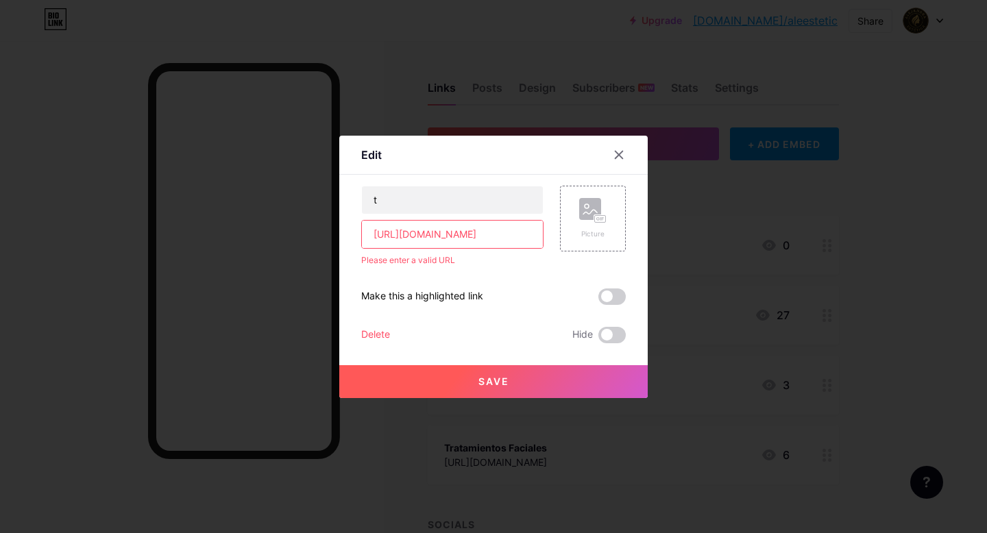
drag, startPoint x: 367, startPoint y: 234, endPoint x: 362, endPoint y: 257, distance: 23.7
click at [365, 236] on input "[URL][DOMAIN_NAME]" at bounding box center [452, 234] width 181 height 27
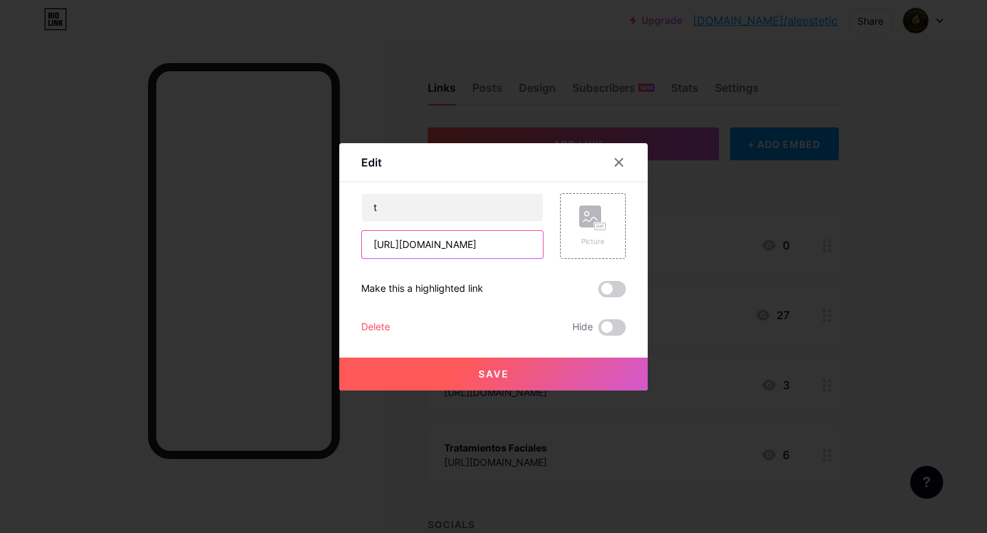
type input "[URL][DOMAIN_NAME]"
click at [430, 365] on button "Save" at bounding box center [493, 374] width 308 height 33
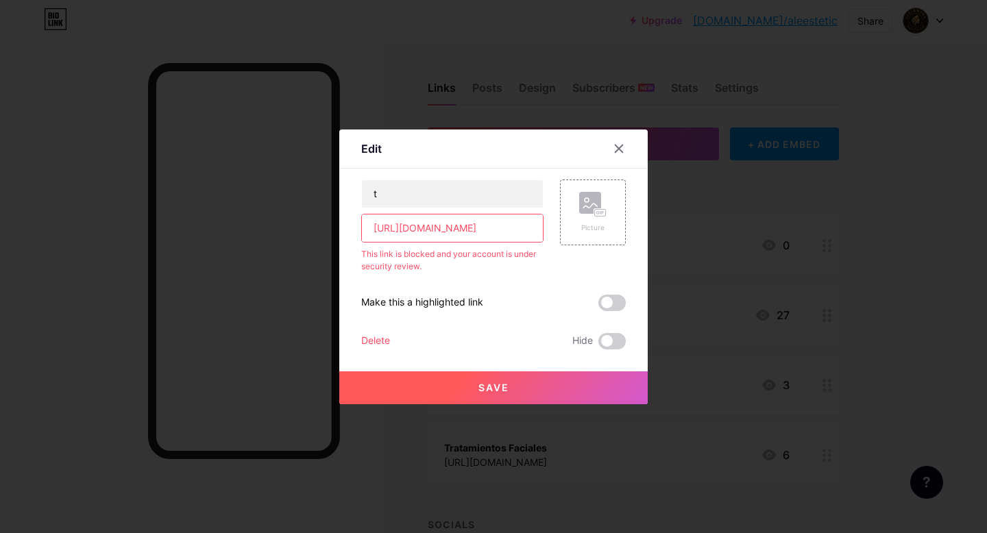
click at [551, 47] on div at bounding box center [493, 266] width 987 height 533
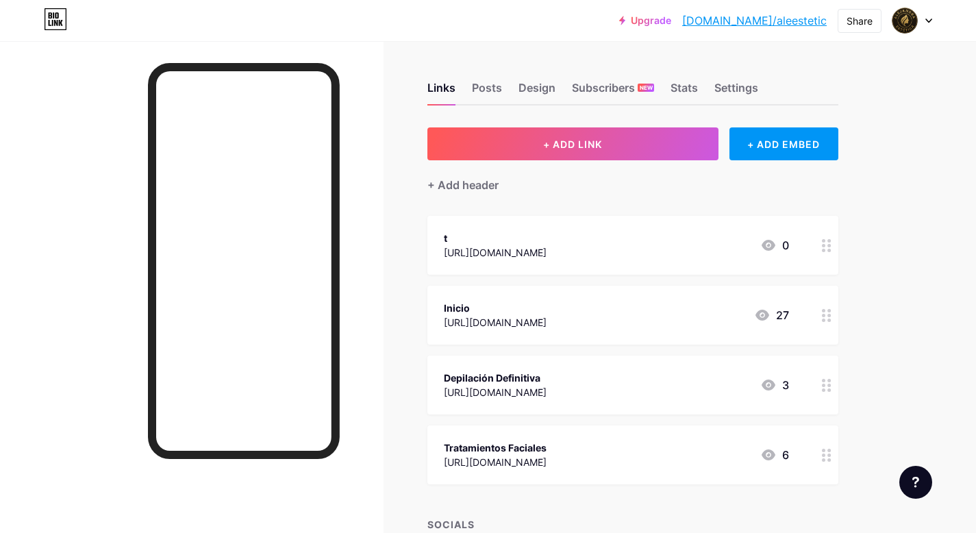
click at [544, 247] on div "t https://n9.cl/wgc1v 0" at bounding box center [616, 246] width 345 height 32
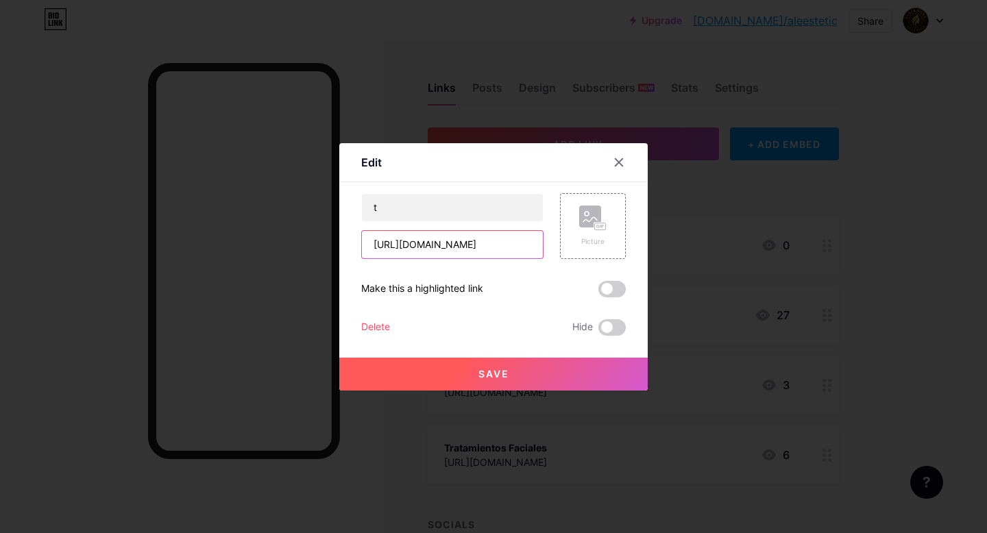
drag, startPoint x: 474, startPoint y: 244, endPoint x: 335, endPoint y: 240, distance: 139.1
click at [339, 240] on div "Edit Content YouTube Play YouTube video without leaving your page. ADD Vimeo Pl…" at bounding box center [493, 266] width 308 height 247
paste input "gamma.app/docs/Tratamientos-Corporales-1qg16ko9llft37x?mode=present#card-1gxpae…"
type input "https://gamma.app/docs/Tratamientos-Corporales-1qg16ko9llft37x?mode=present#car…"
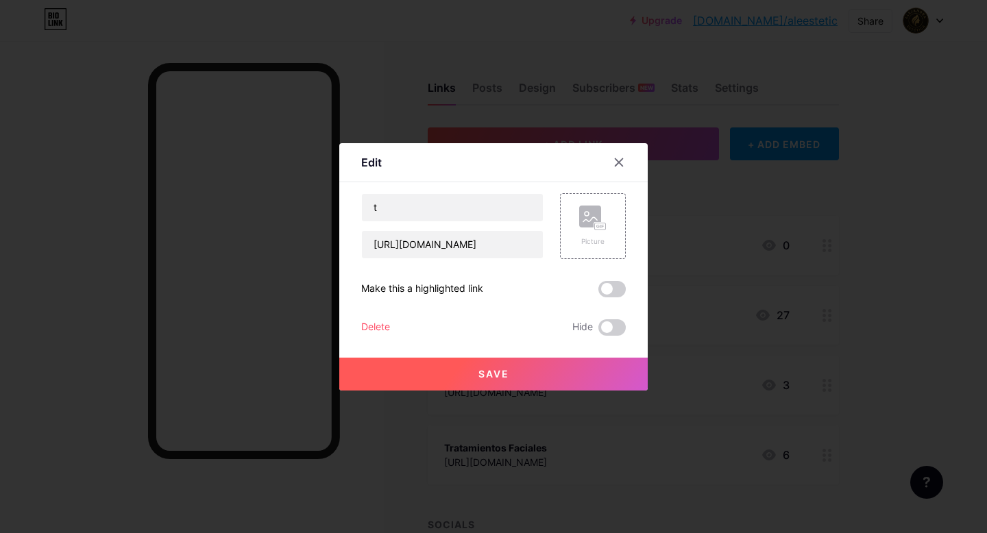
scroll to position [0, 0]
click at [499, 375] on span "Save" at bounding box center [493, 374] width 31 height 12
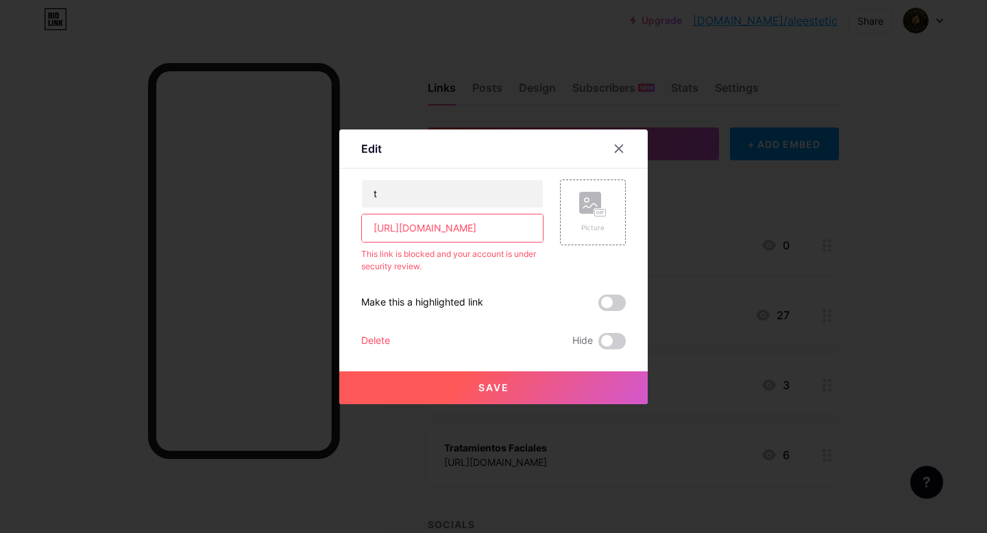
scroll to position [0, 328]
drag, startPoint x: 363, startPoint y: 226, endPoint x: 557, endPoint y: 246, distance: 194.9
click at [557, 247] on div "t https://gamma.app/docs/Tratamientos-Corporales-1qg16ko9llft37x?mode=present#c…" at bounding box center [493, 226] width 264 height 93
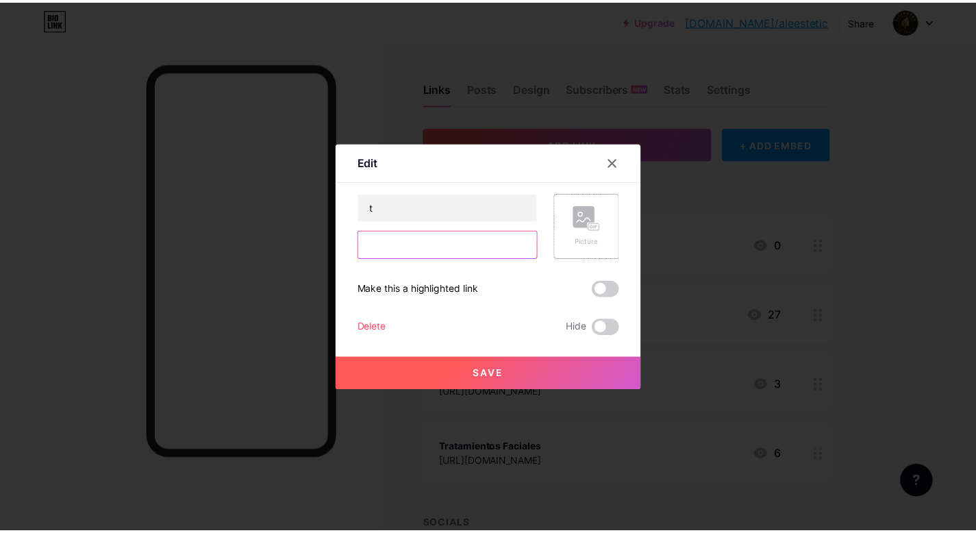
scroll to position [0, 0]
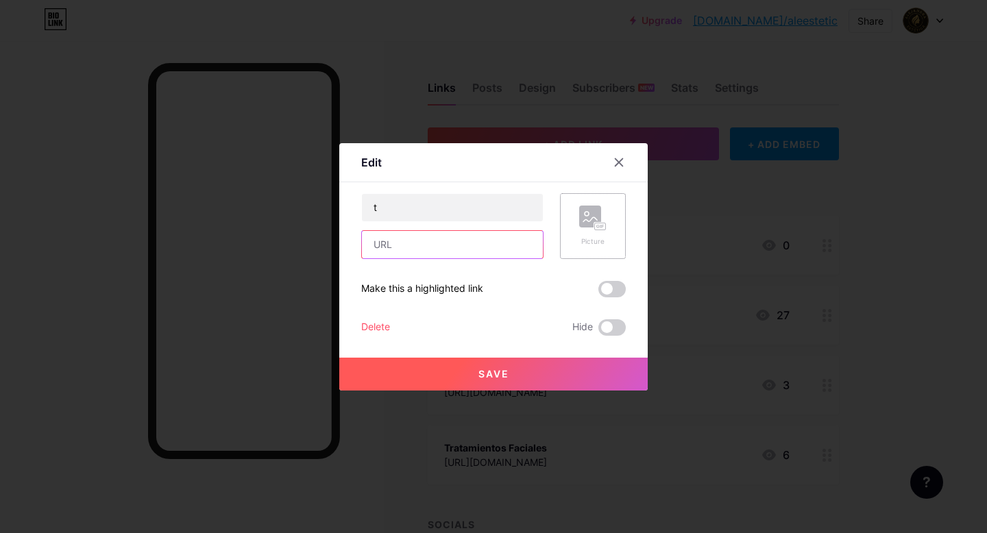
paste input "https://n9.cl/ucpfo"
type input "https://n9.cl/ucpfo"
click at [506, 379] on button "Save" at bounding box center [493, 374] width 308 height 33
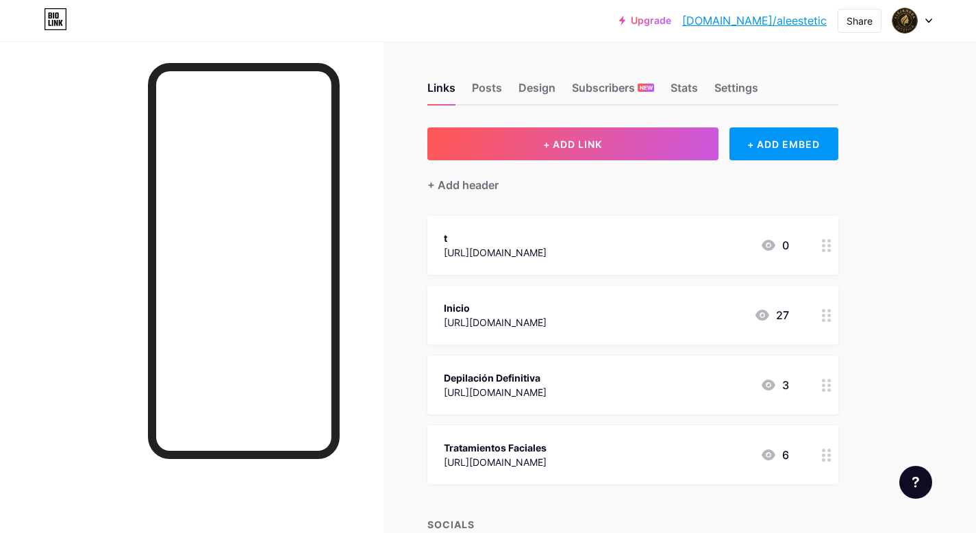
click at [465, 235] on div "t" at bounding box center [495, 238] width 103 height 14
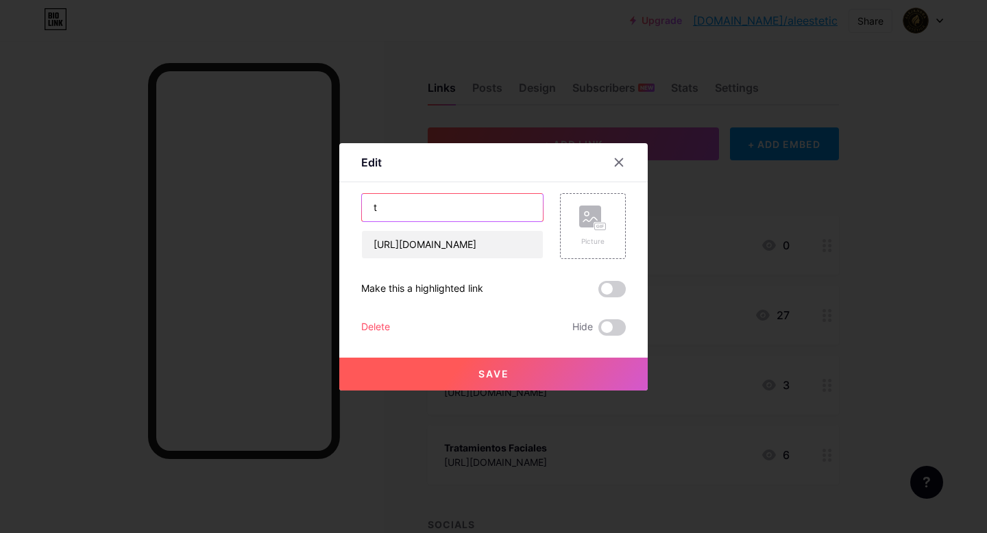
click at [425, 210] on input "t" at bounding box center [452, 207] width 181 height 27
type input "Tratamientos Corporales"
click at [467, 373] on button "Save" at bounding box center [493, 374] width 308 height 33
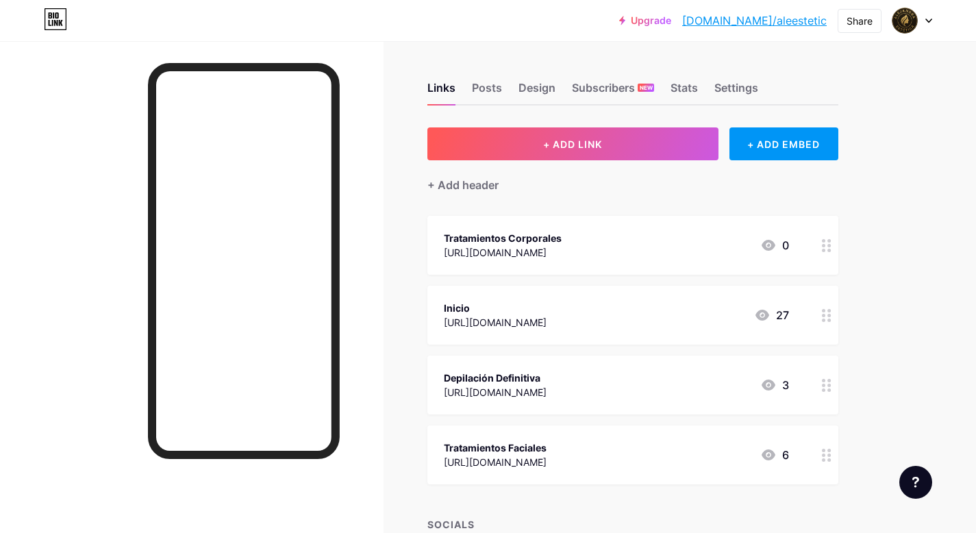
drag, startPoint x: 578, startPoint y: 243, endPoint x: 578, endPoint y: 297, distance: 54.8
click at [558, 315] on span "Tratamientos Corporales https://n9.cl/ucpfo 0 Inicio https://n9.cl/ird20 27 Dep…" at bounding box center [633, 350] width 411 height 269
click at [850, 18] on div "Share" at bounding box center [860, 21] width 26 height 14
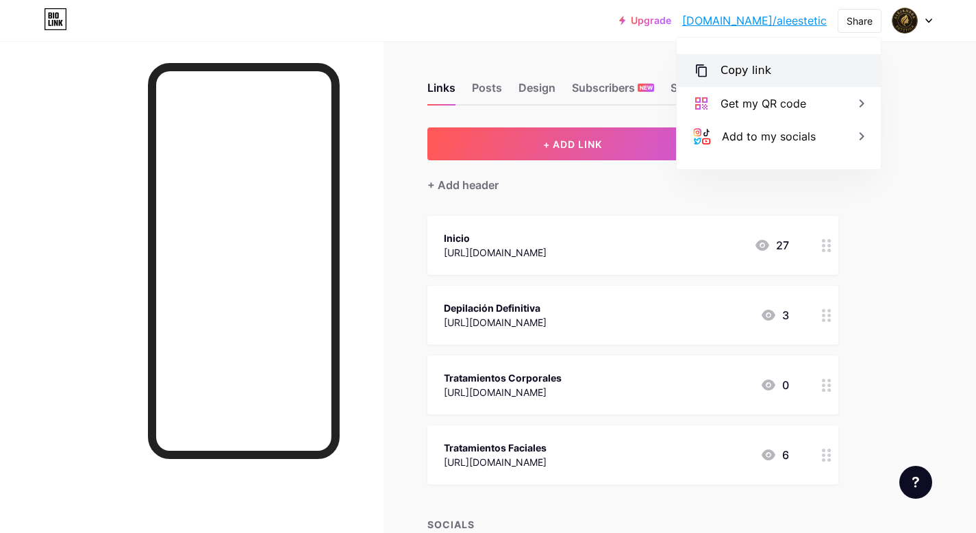
click at [758, 70] on div "Copy link" at bounding box center [746, 70] width 51 height 16
